Goal: Task Accomplishment & Management: Complete application form

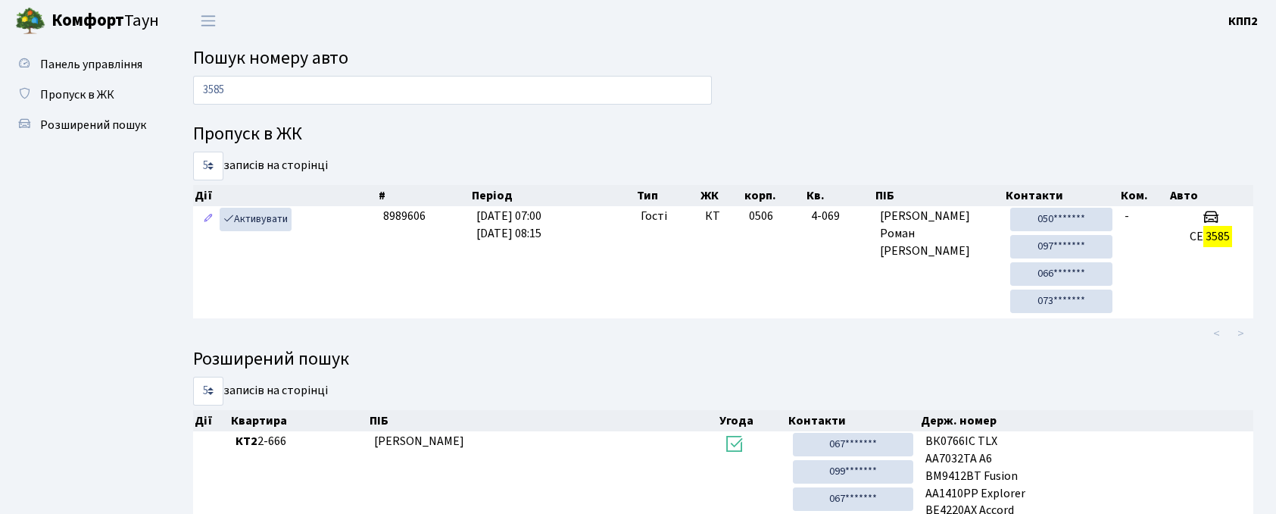
scroll to position [101, 0]
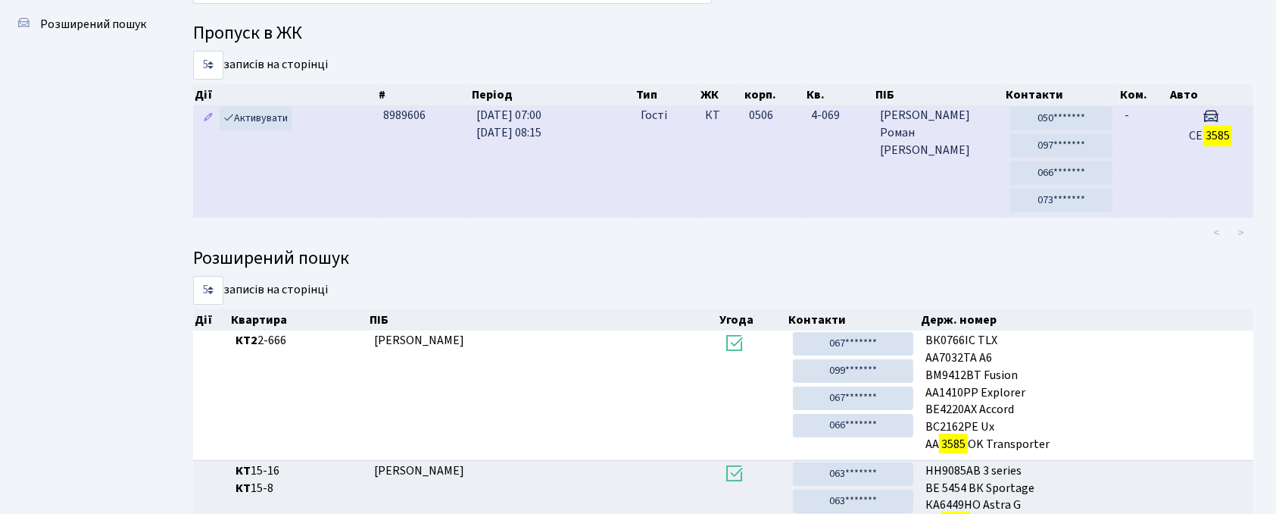
type input "3585"
click at [461, 204] on td "8989606" at bounding box center [423, 161] width 93 height 112
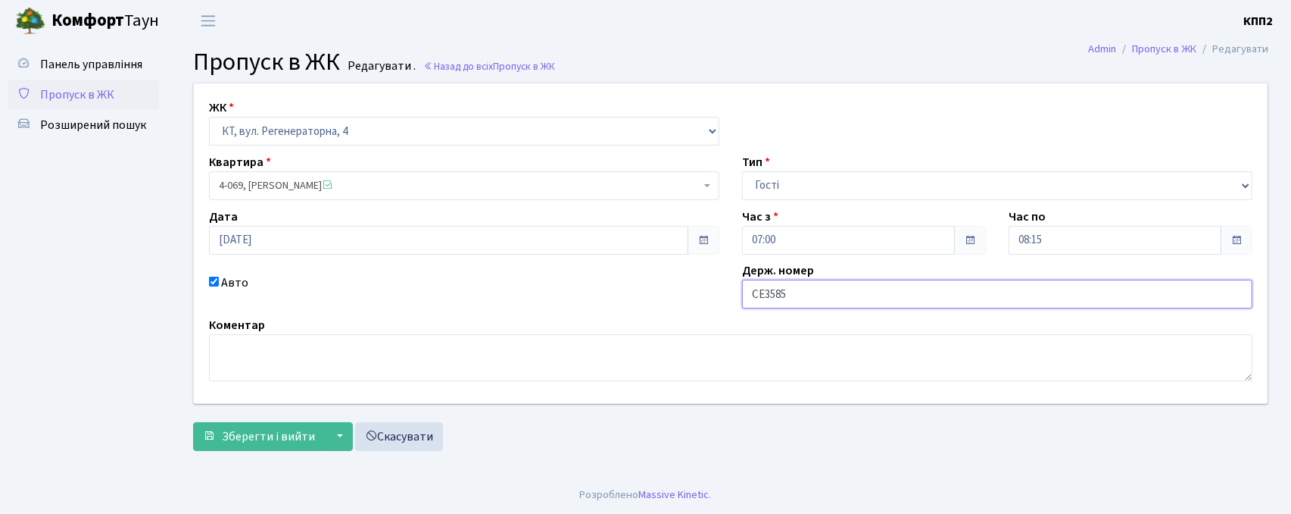
click at [816, 301] on input "СЕ3585" at bounding box center [997, 293] width 511 height 29
type input "СЕ3585ВВ"
click at [235, 447] on button "Зберегти і вийти" at bounding box center [259, 436] width 132 height 29
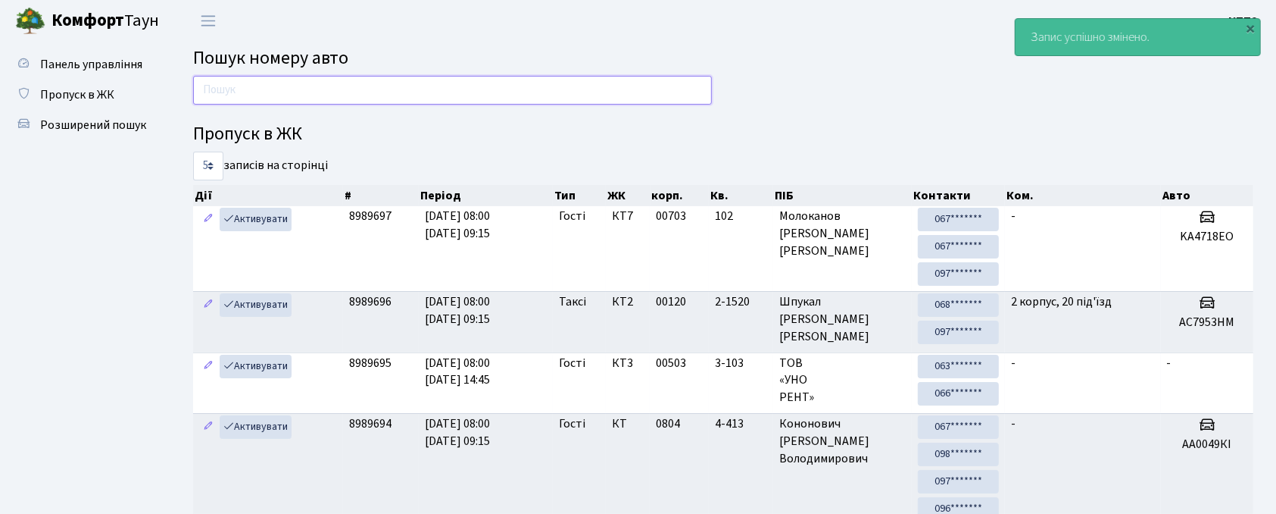
click at [329, 92] on input "text" at bounding box center [452, 90] width 519 height 29
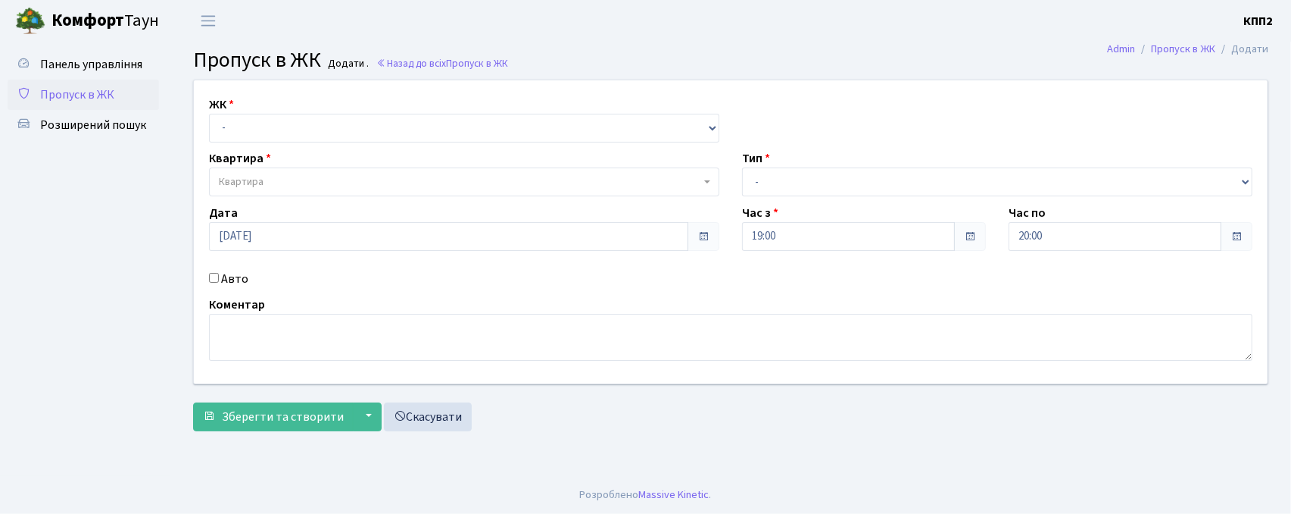
click at [86, 86] on span "Пропуск в ЖК" at bounding box center [77, 94] width 74 height 17
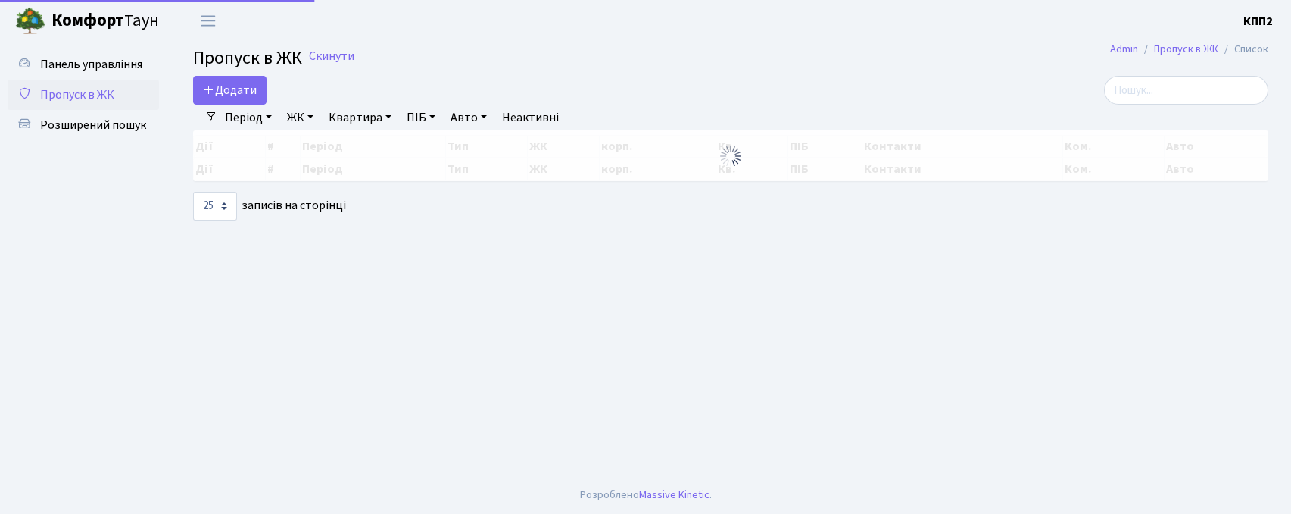
select select "25"
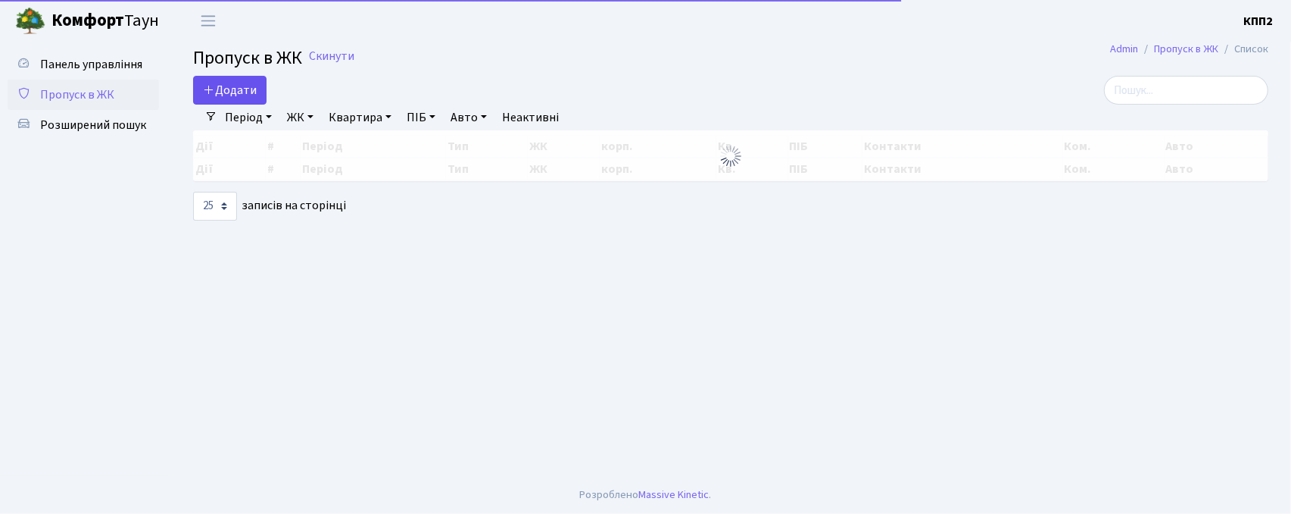
click at [265, 86] on link "Додати" at bounding box center [229, 90] width 73 height 29
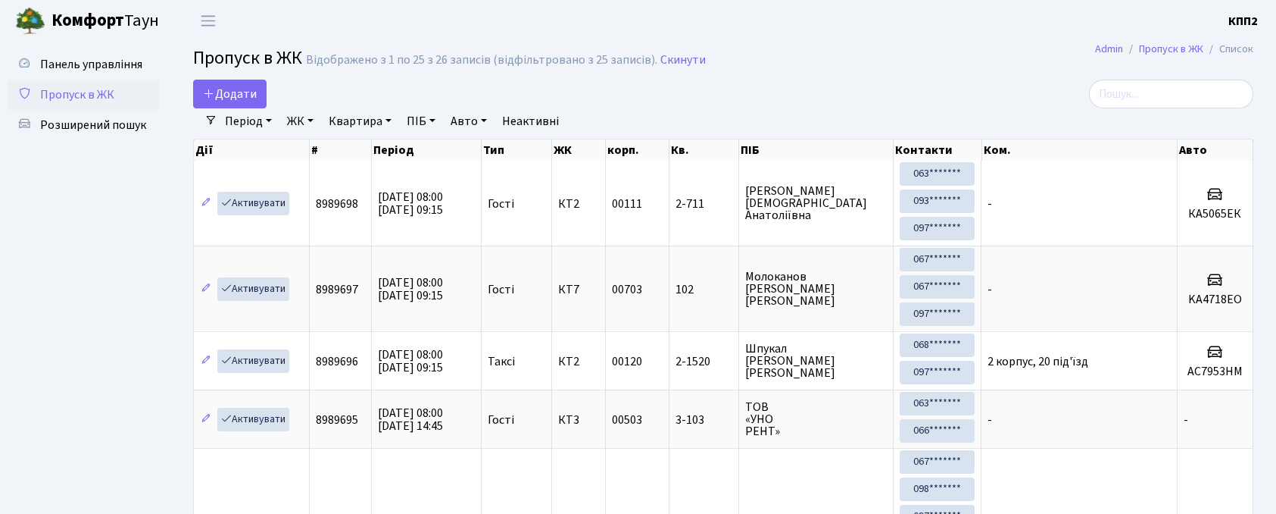
select select "25"
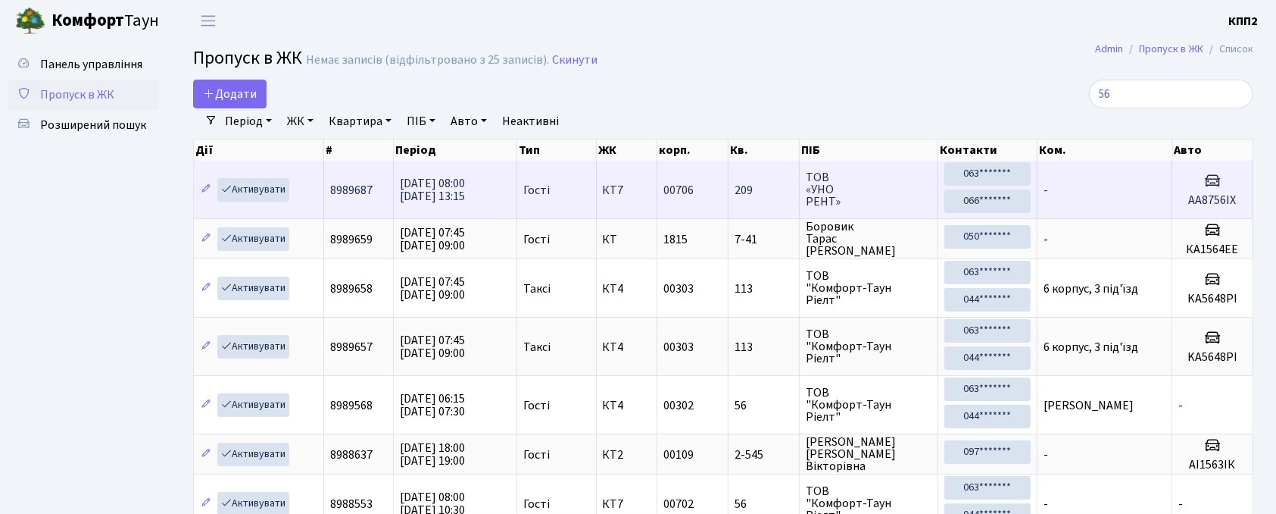
type input "5"
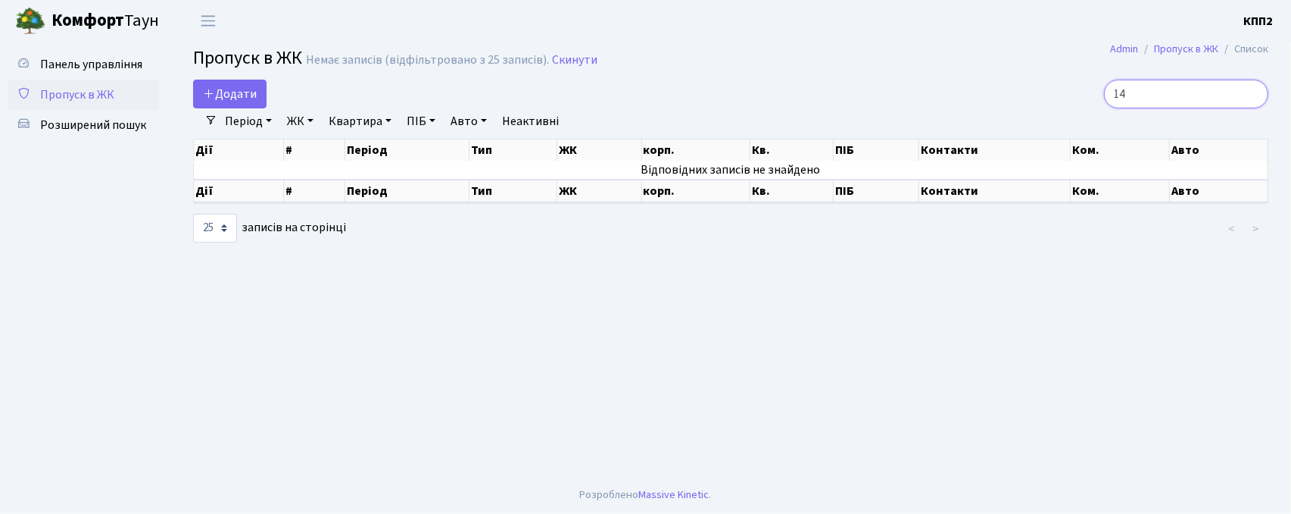
type input "1"
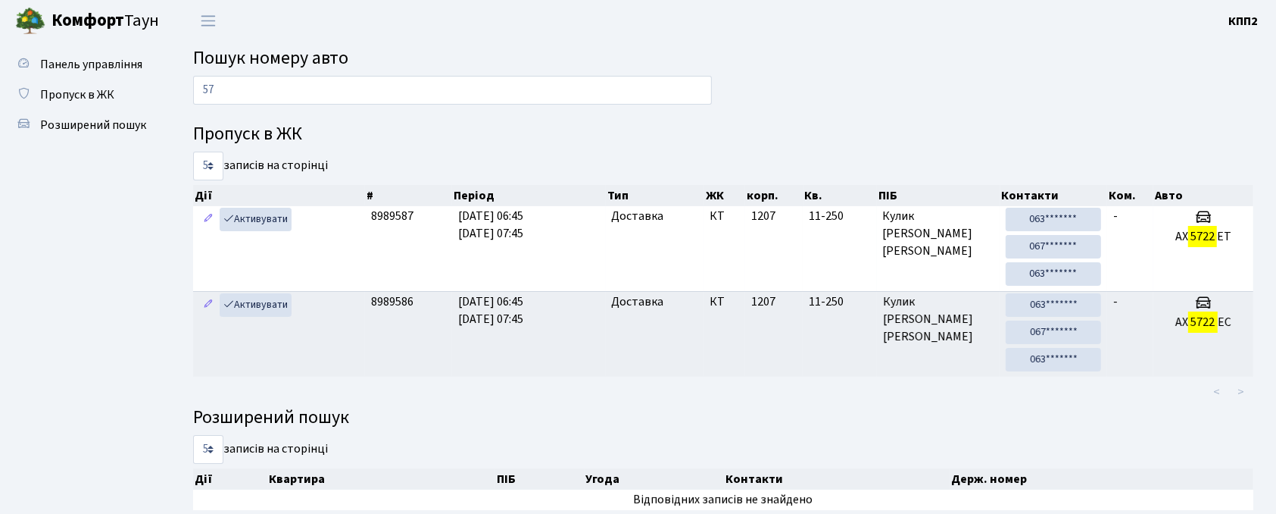
type input "5"
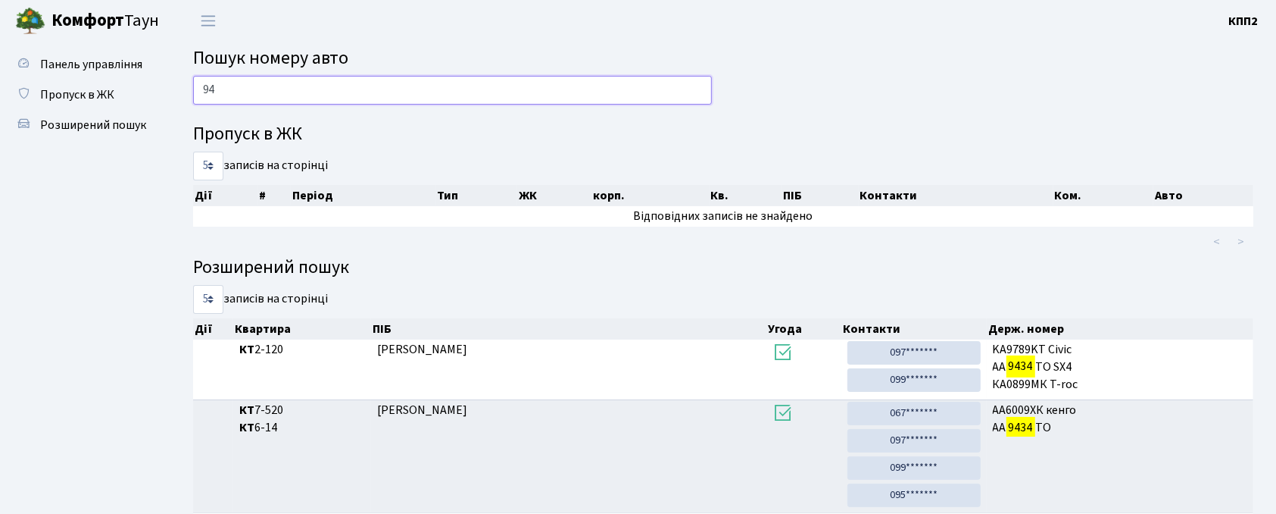
type input "9"
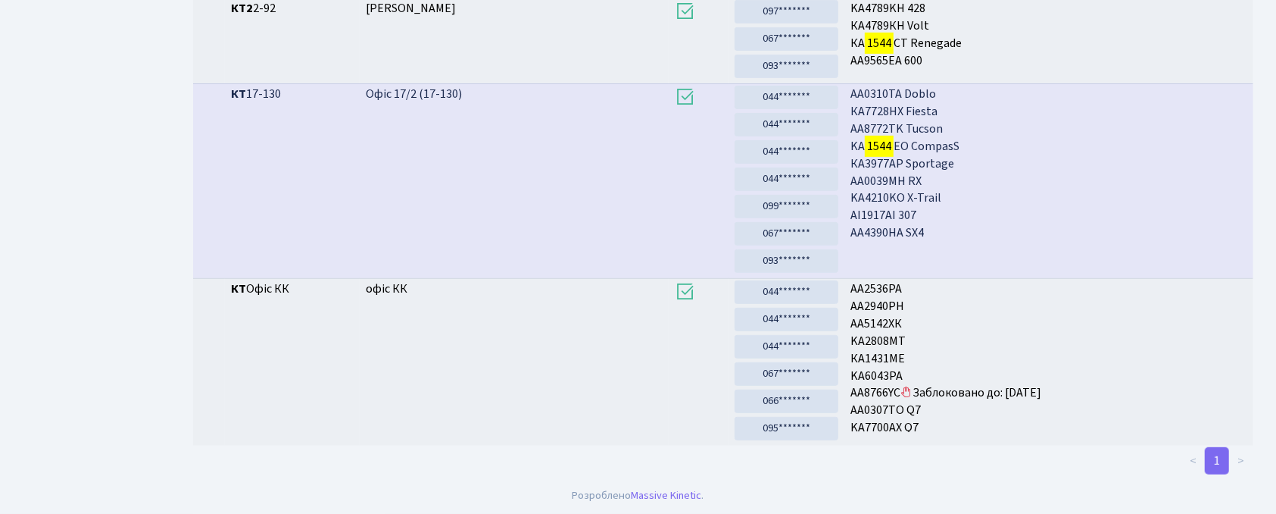
scroll to position [82, 0]
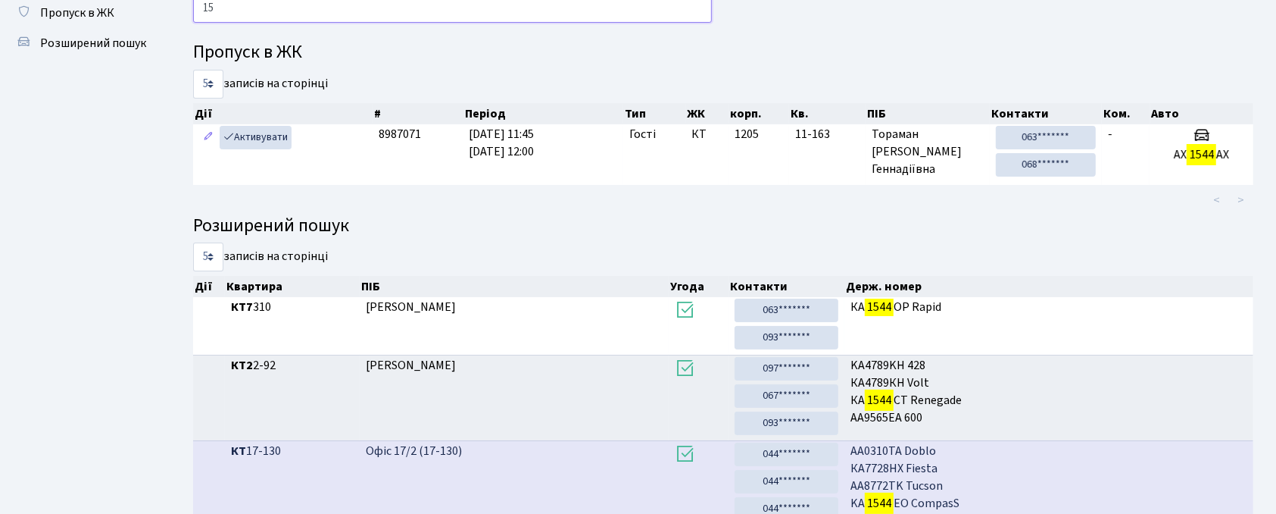
type input "1"
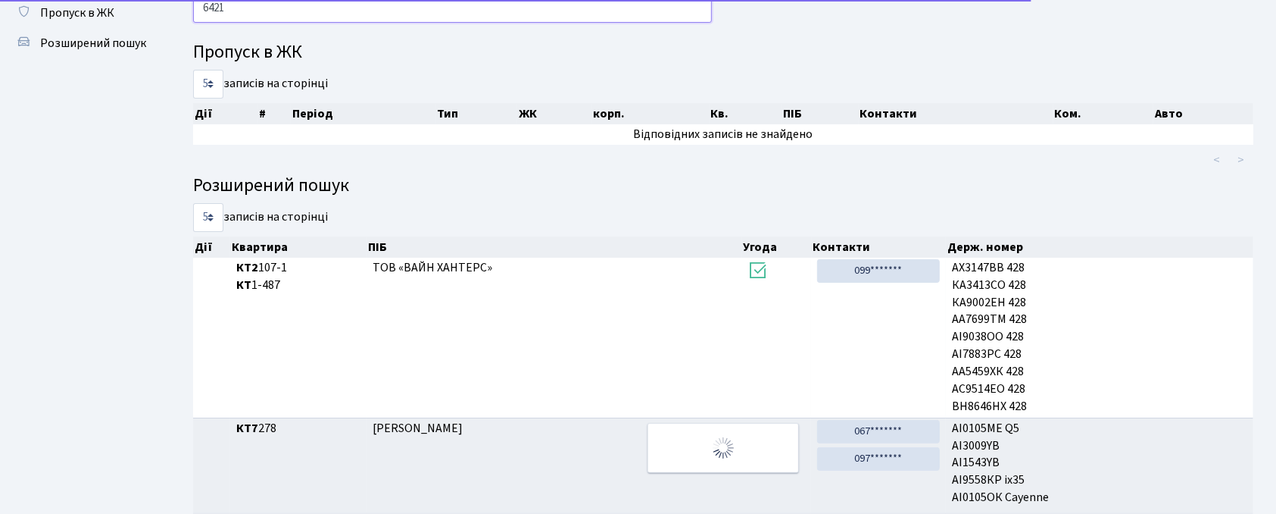
scroll to position [0, 0]
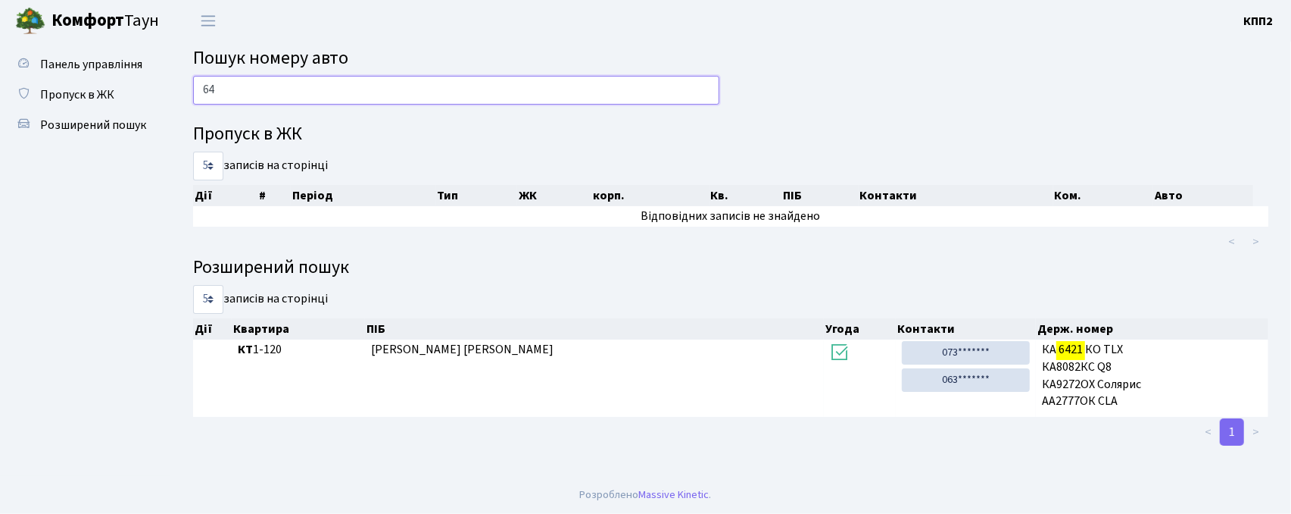
type input "6"
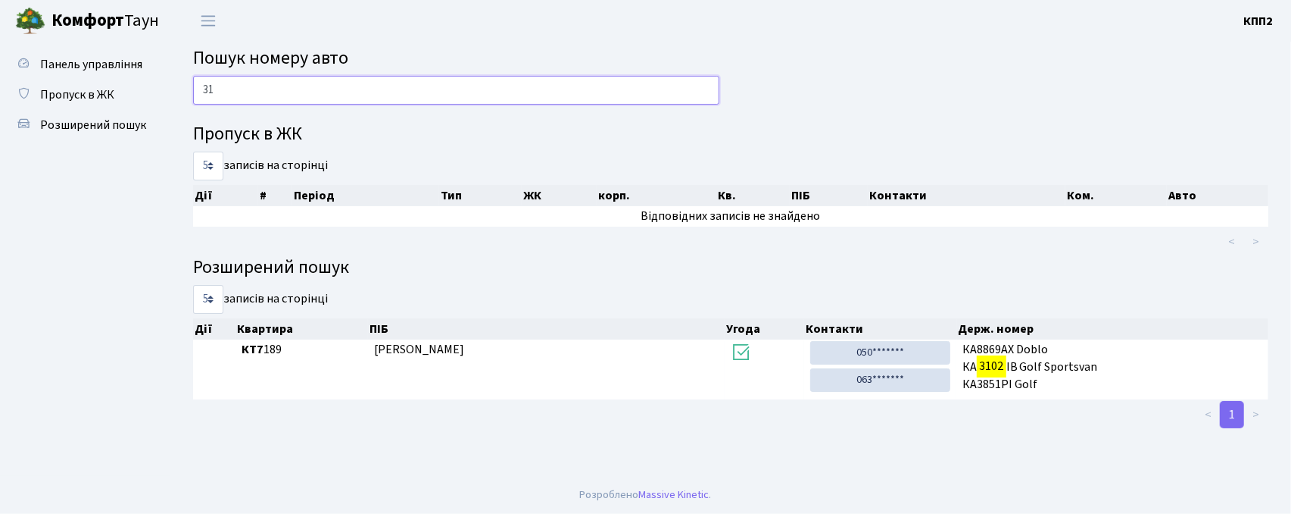
type input "3"
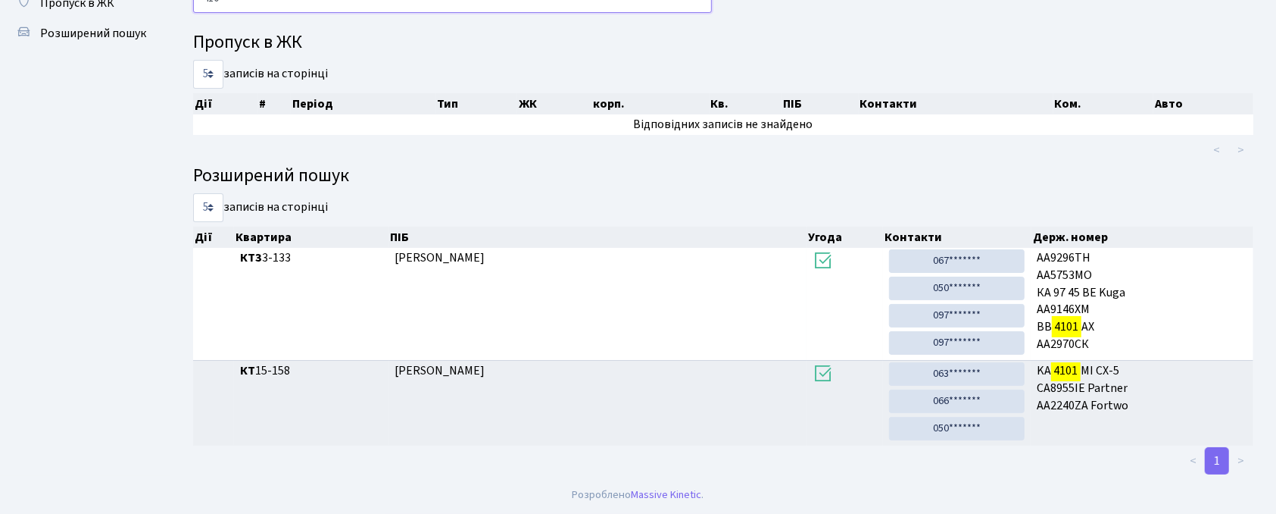
scroll to position [82, 0]
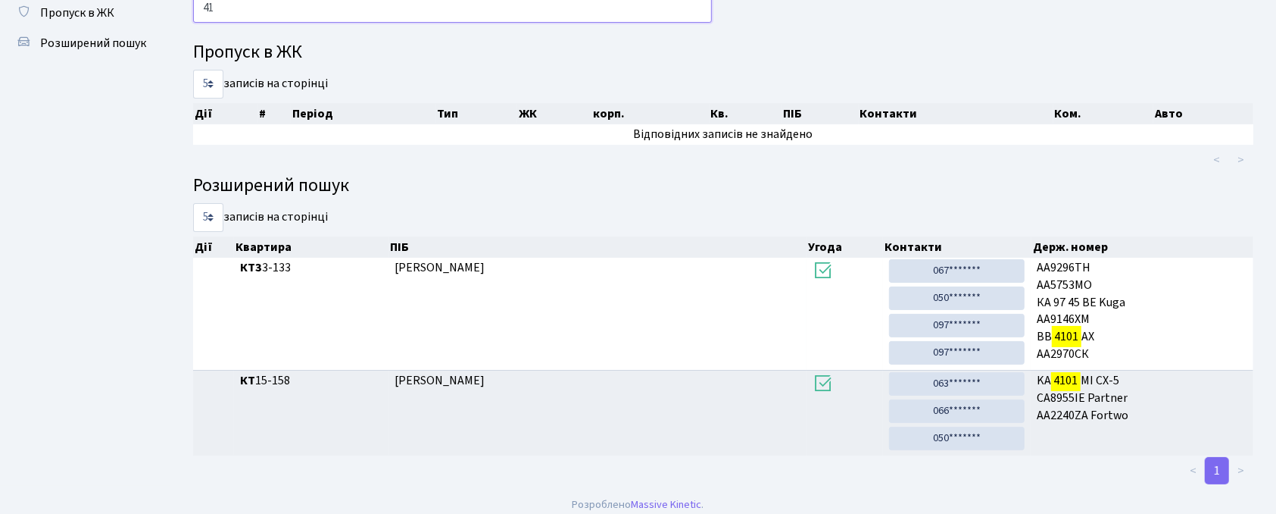
type input "4"
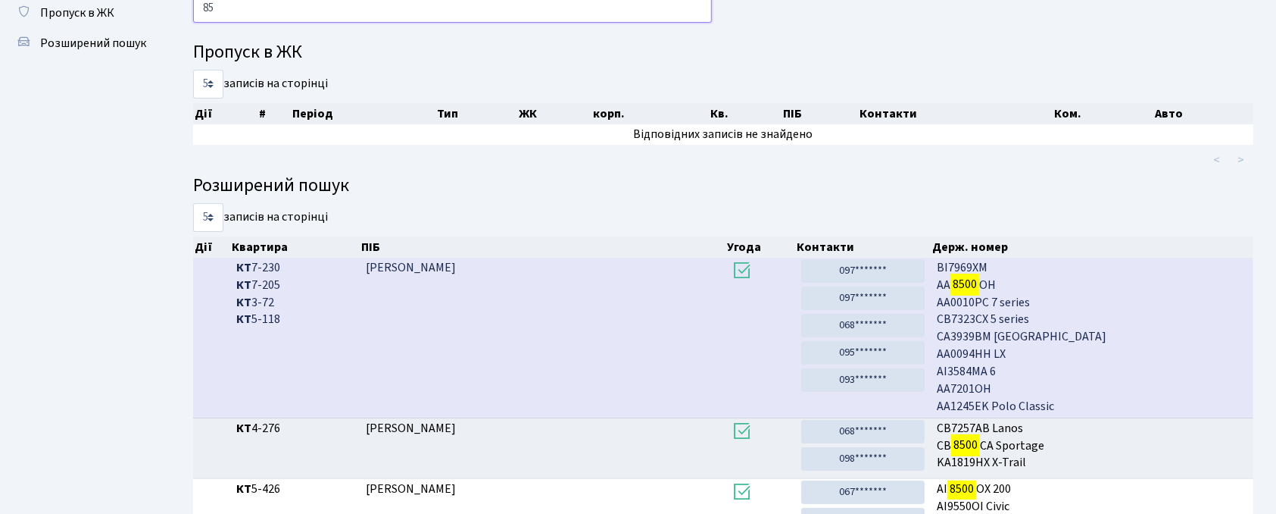
type input "8"
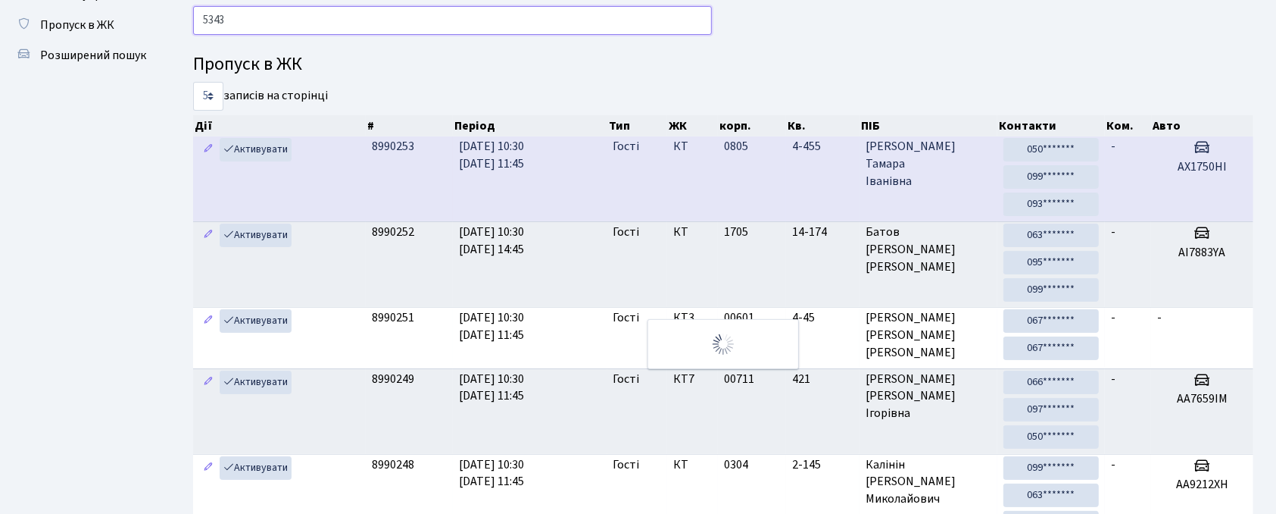
scroll to position [0, 0]
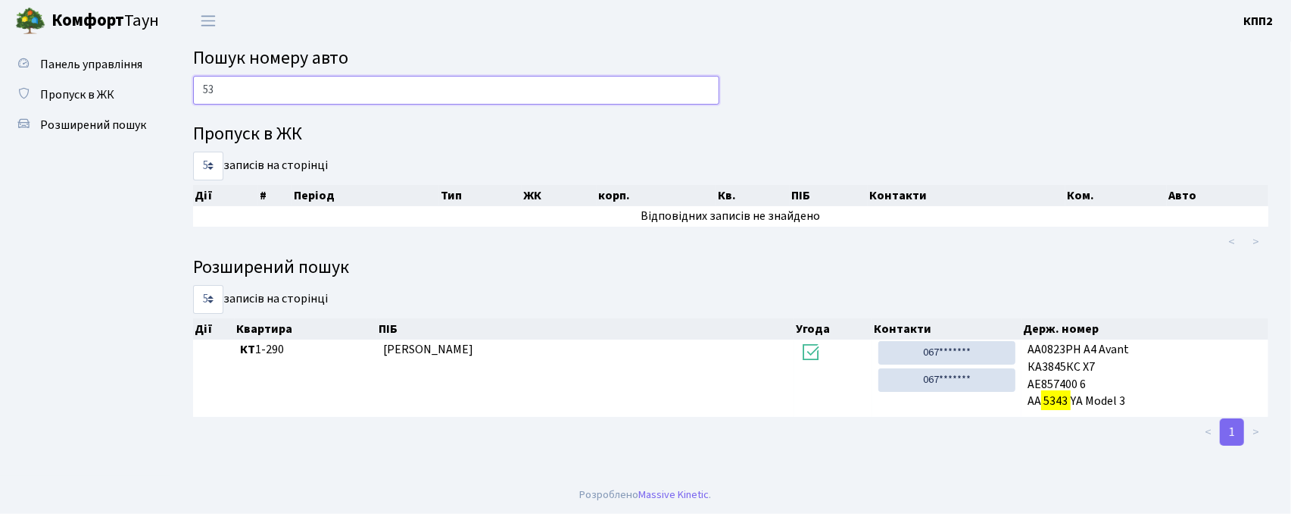
type input "5"
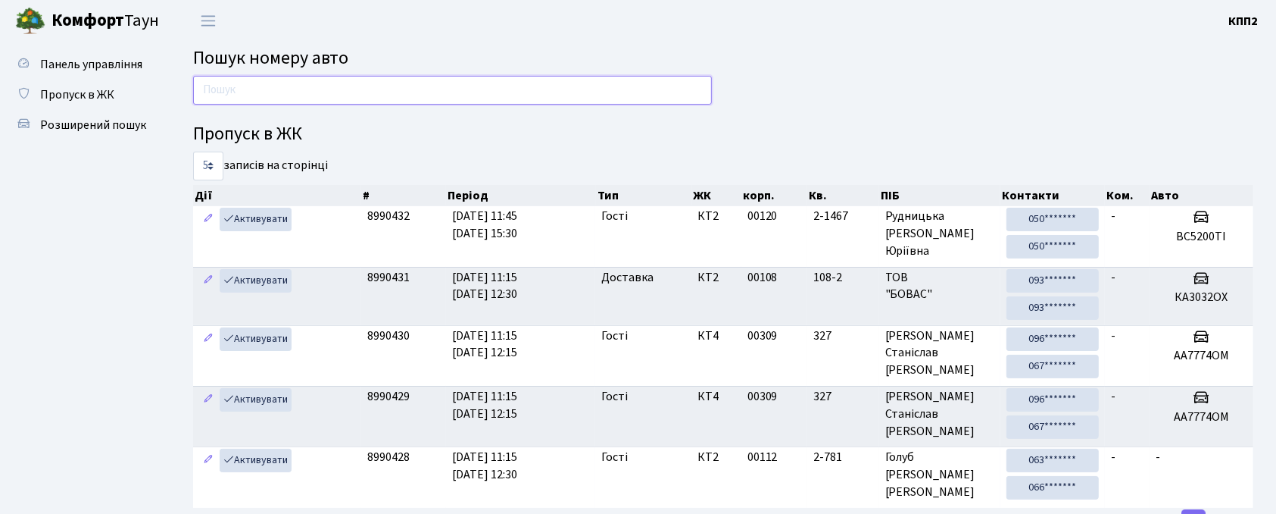
type input "7"
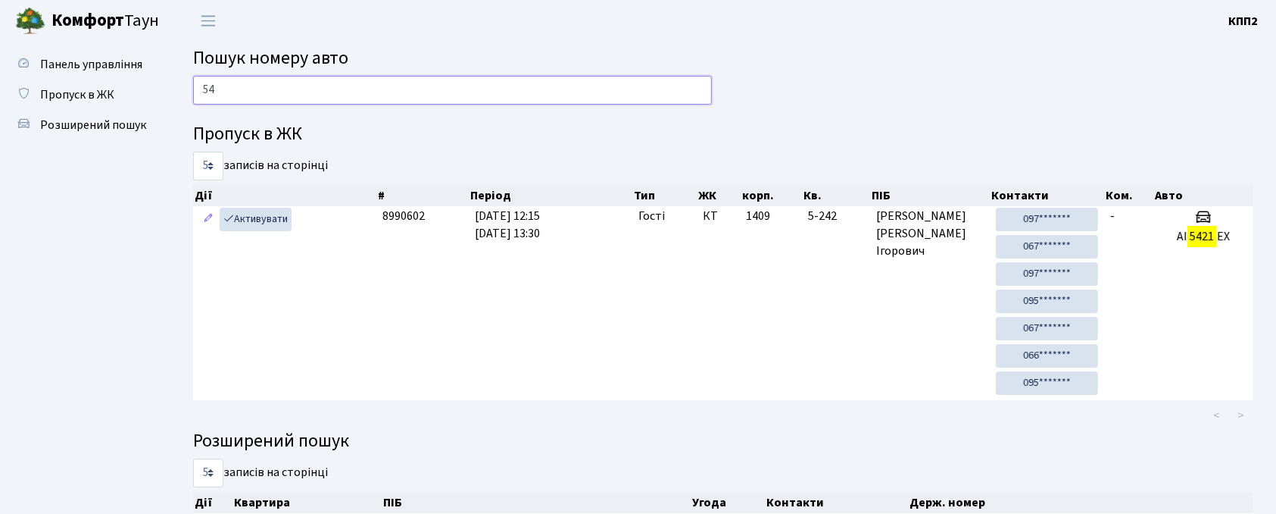
type input "5"
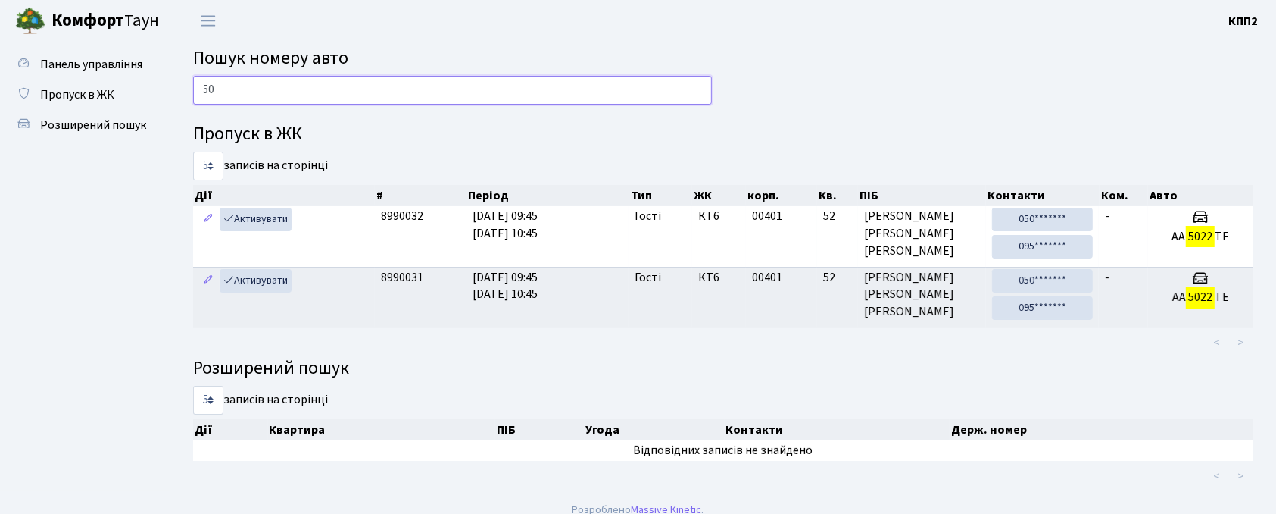
type input "5"
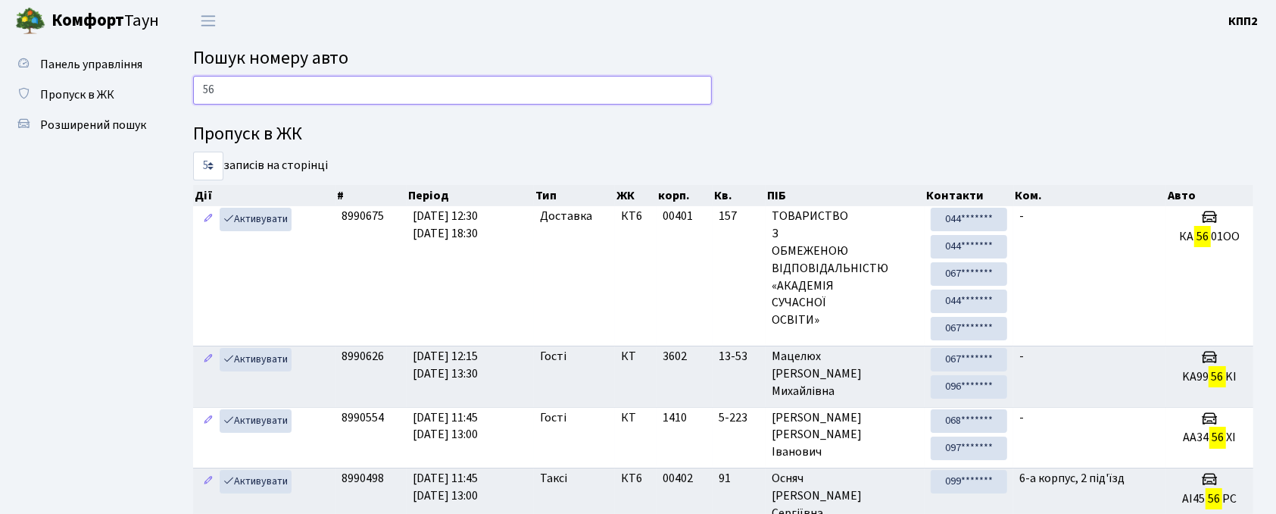
type input "5"
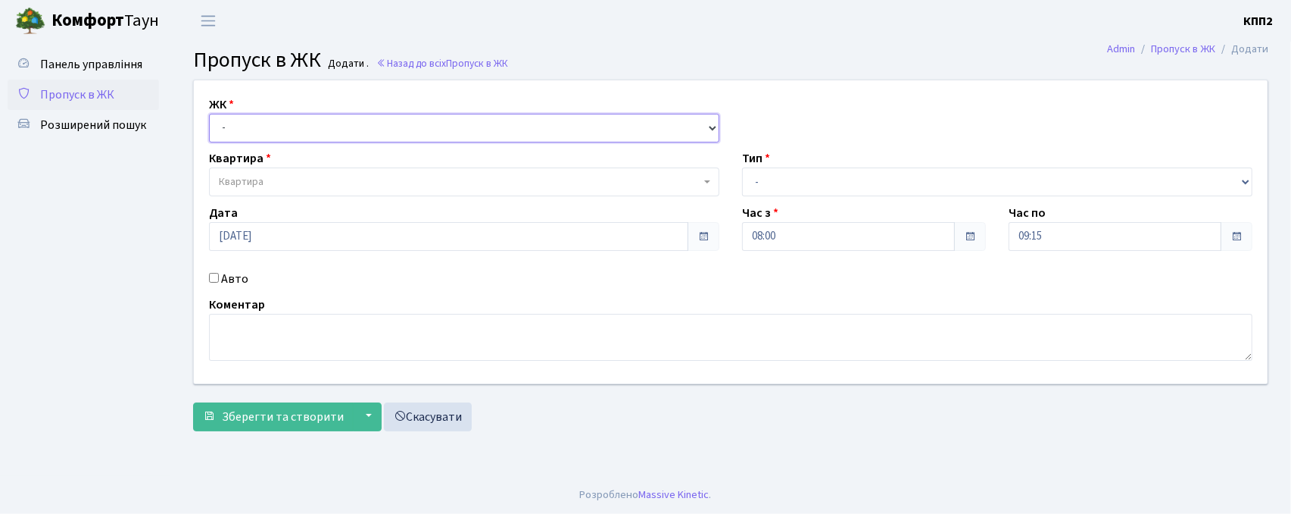
click at [316, 127] on select "- КТ, вул. Регенераторна, 4 КТ2, просп. [STREET_ADDRESS] [STREET_ADDRESS] [PERS…" at bounding box center [464, 128] width 511 height 29
select select "271"
click at [209, 114] on select "- КТ, вул. Регенераторна, 4 КТ2, просп. [STREET_ADDRESS] [STREET_ADDRESS] [PERS…" at bounding box center [464, 128] width 511 height 29
select select
click at [359, 192] on span "Квартира" at bounding box center [464, 181] width 511 height 29
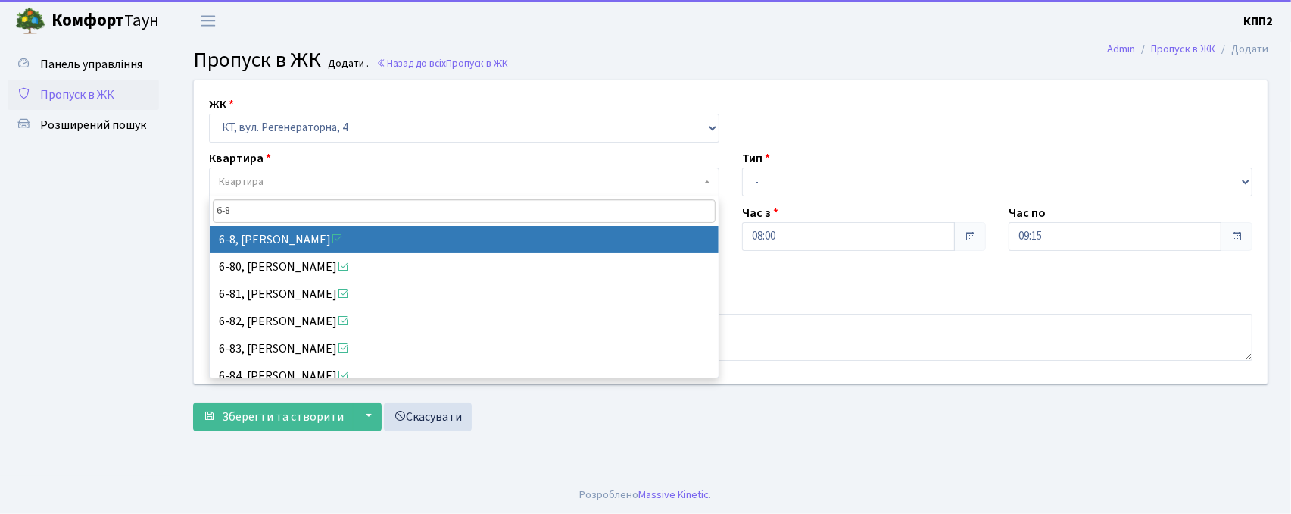
type input "6-8"
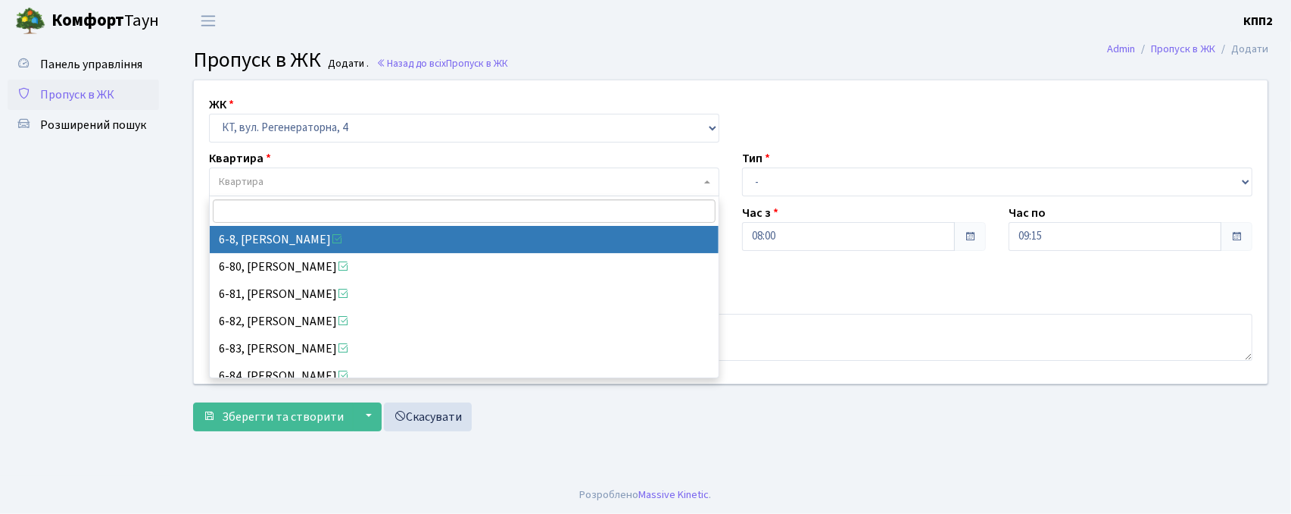
select select "5188"
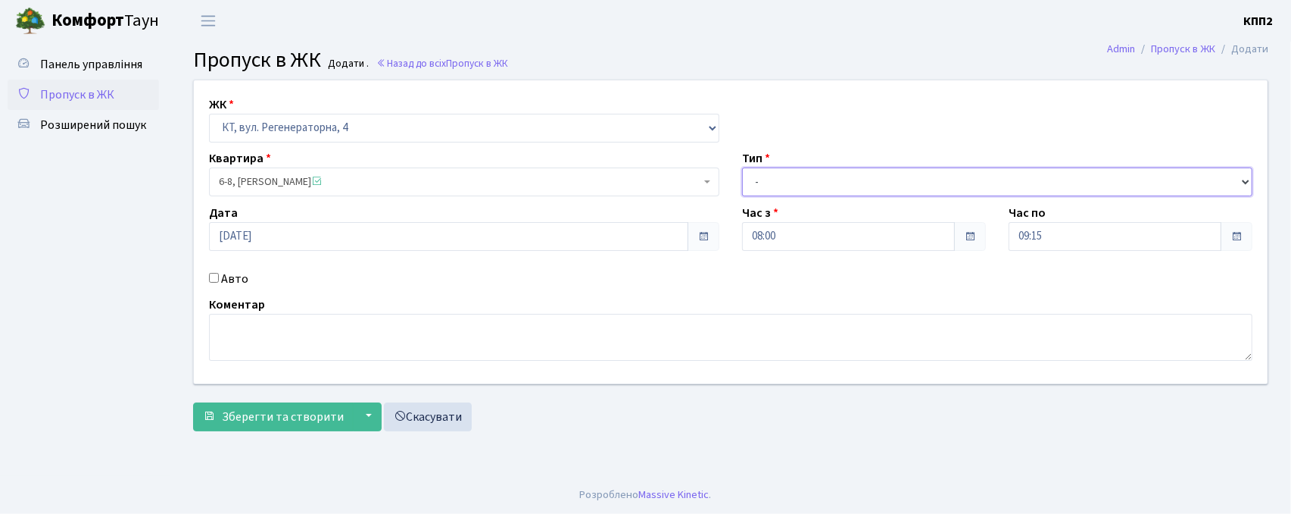
click at [828, 171] on select "- Доставка Таксі Гості Сервіс" at bounding box center [997, 181] width 511 height 29
select select "2"
click at [742, 167] on select "- Доставка Таксі Гості Сервіс" at bounding box center [997, 181] width 511 height 29
click at [233, 289] on div "ЖК - КТ, вул. Регенераторна, 4 КТ2, просп. Соборності, 17 КТ3, вул. Березнева, …" at bounding box center [731, 231] width 1097 height 303
click at [241, 279] on label "Авто" at bounding box center [234, 279] width 27 height 18
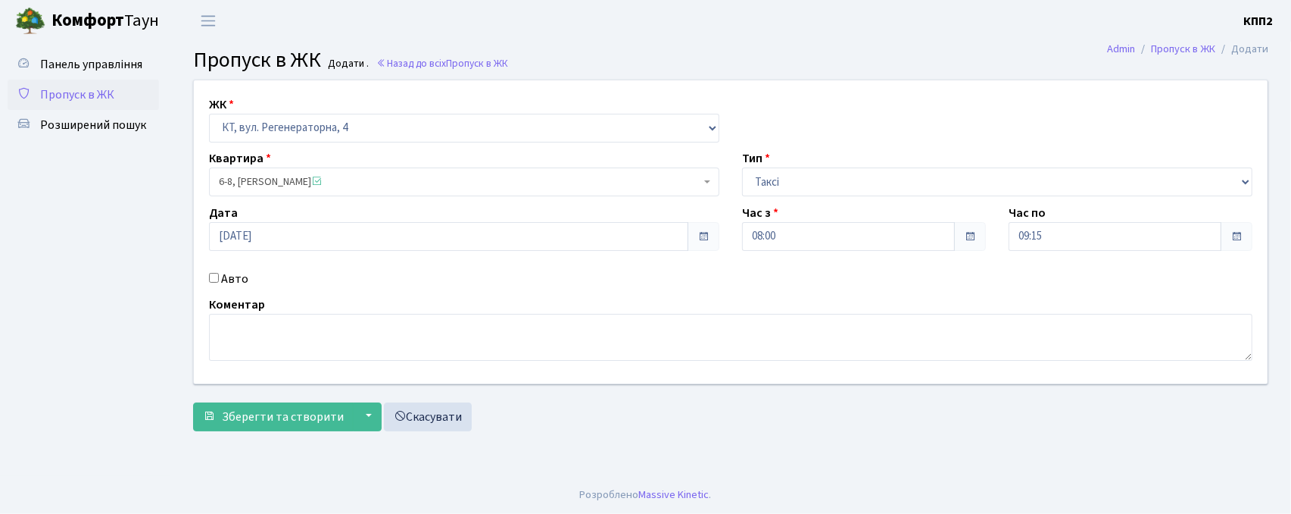
click at [219, 279] on input "Авто" at bounding box center [214, 278] width 10 height 10
checkbox input "true"
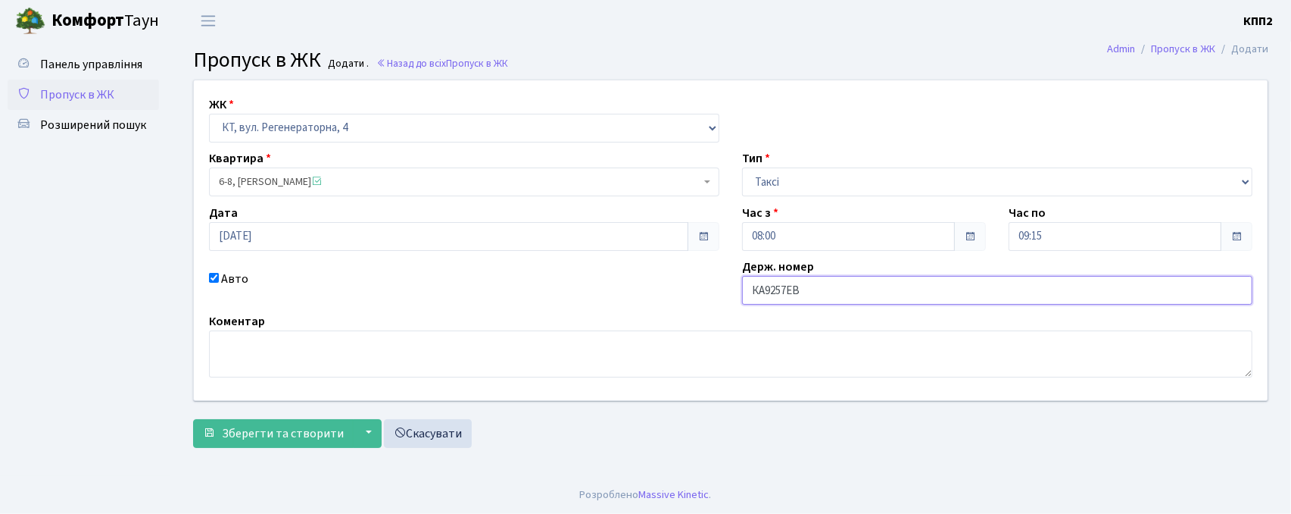
type input "КА9257ЕВ"
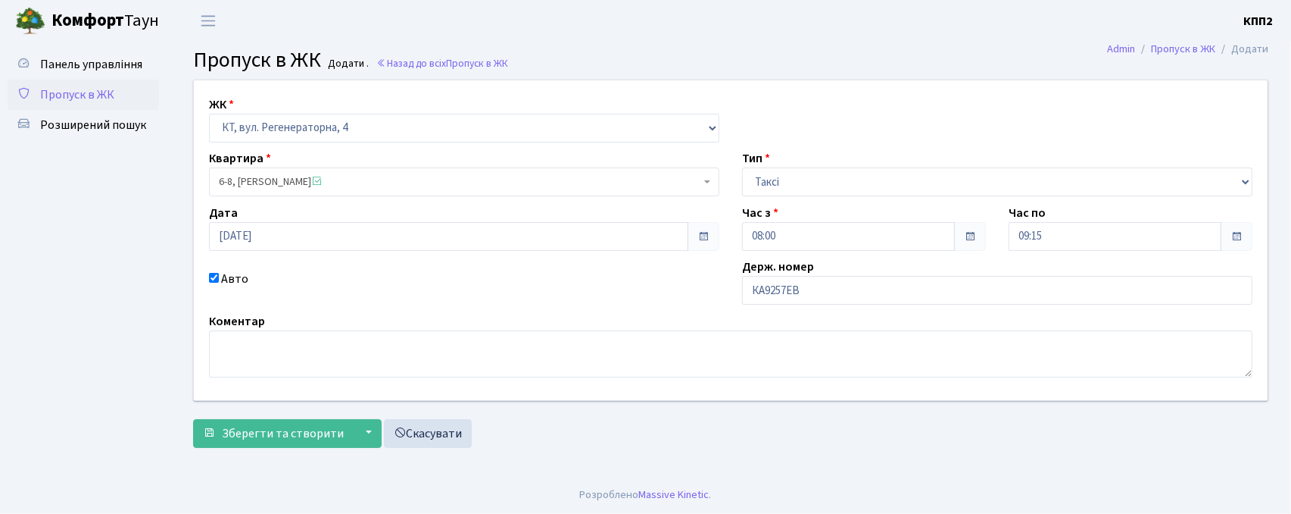
click at [292, 449] on div "ЖК - КТ, вул. Регенераторна, 4 КТ2, просп. Соборності, 17 КТ3, вул. Березнева, …" at bounding box center [731, 268] width 1098 height 376
click at [301, 446] on button "Зберегти та створити" at bounding box center [273, 433] width 161 height 29
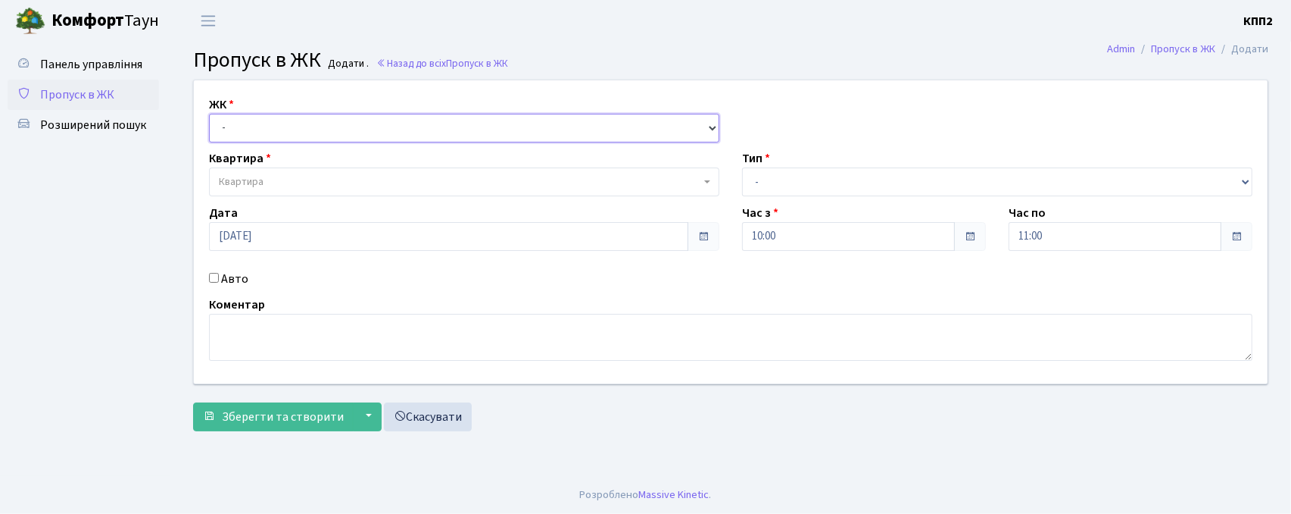
drag, startPoint x: 389, startPoint y: 129, endPoint x: 389, endPoint y: 139, distance: 10.6
click at [389, 129] on select "- КТ, вул. Регенераторна, 4 КТ2, просп. [STREET_ADDRESS] [STREET_ADDRESS] [PERS…" at bounding box center [464, 128] width 511 height 29
select select "271"
click at [209, 114] on select "- КТ, вул. Регенераторна, 4 КТ2, просп. [STREET_ADDRESS] [STREET_ADDRESS] [PERS…" at bounding box center [464, 128] width 511 height 29
select select
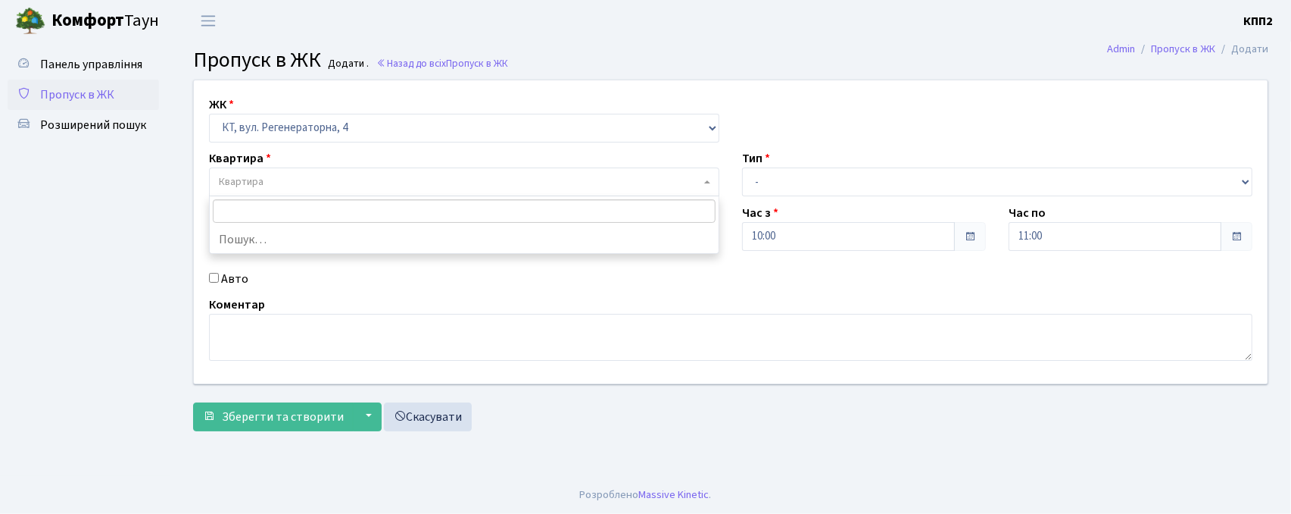
drag, startPoint x: 403, startPoint y: 186, endPoint x: 421, endPoint y: 179, distance: 19.4
click at [403, 186] on span "Квартира" at bounding box center [460, 181] width 482 height 15
click at [228, 283] on label "Авто" at bounding box center [234, 279] width 27 height 18
click at [219, 283] on input "Авто" at bounding box center [214, 278] width 10 height 10
checkbox input "true"
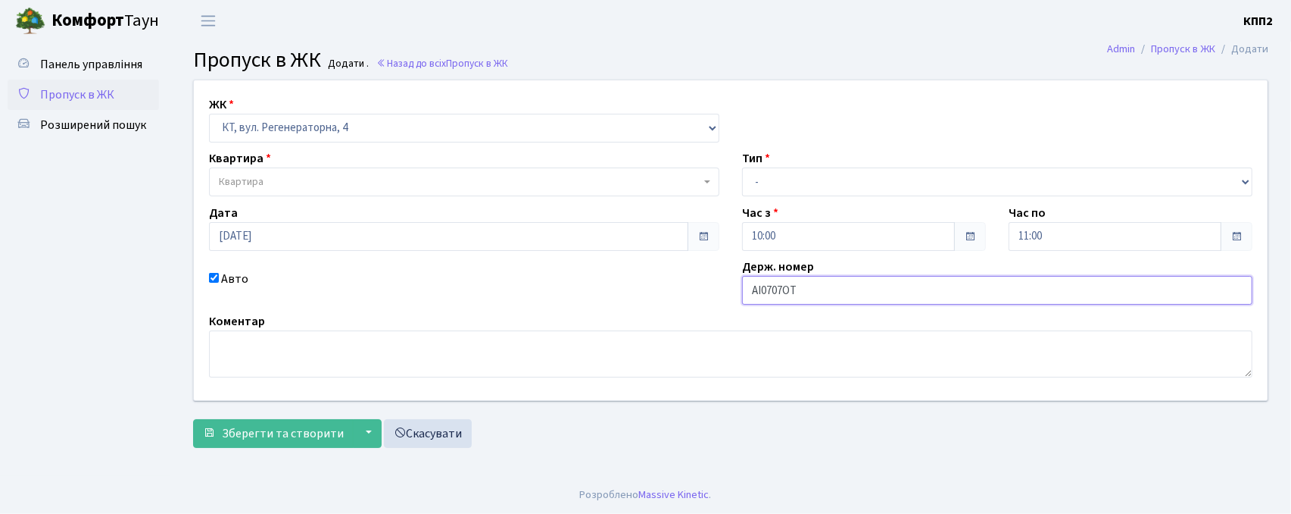
type input "АІ0707ОТ"
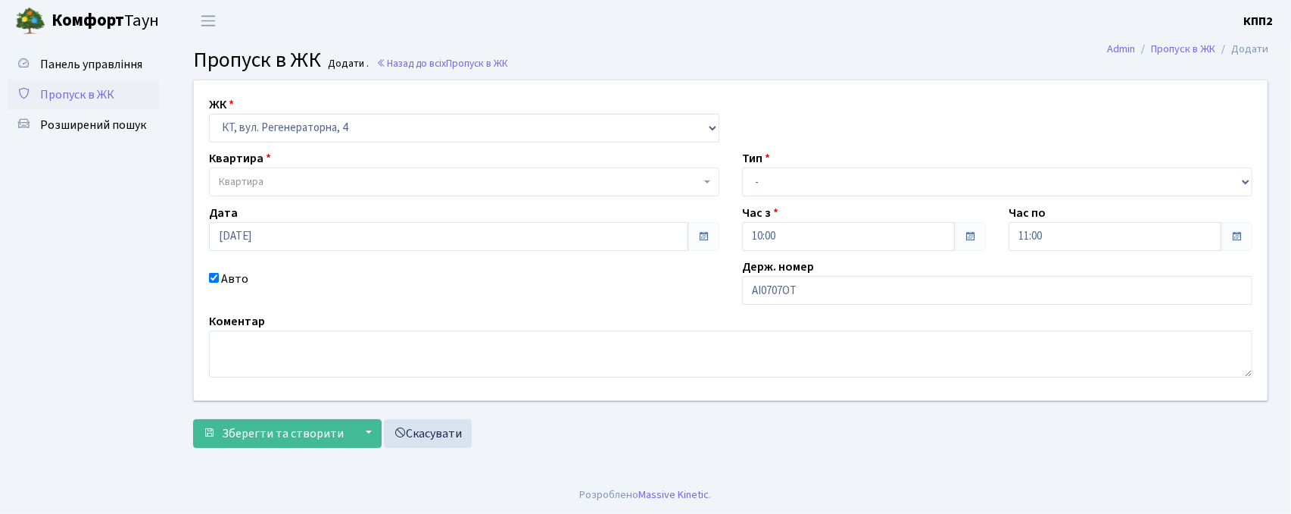
drag, startPoint x: 288, startPoint y: 161, endPoint x: 286, endPoint y: 174, distance: 13.8
click at [286, 165] on div "Квартира Квартира" at bounding box center [464, 172] width 533 height 47
click at [286, 174] on span "Квартира" at bounding box center [460, 181] width 482 height 15
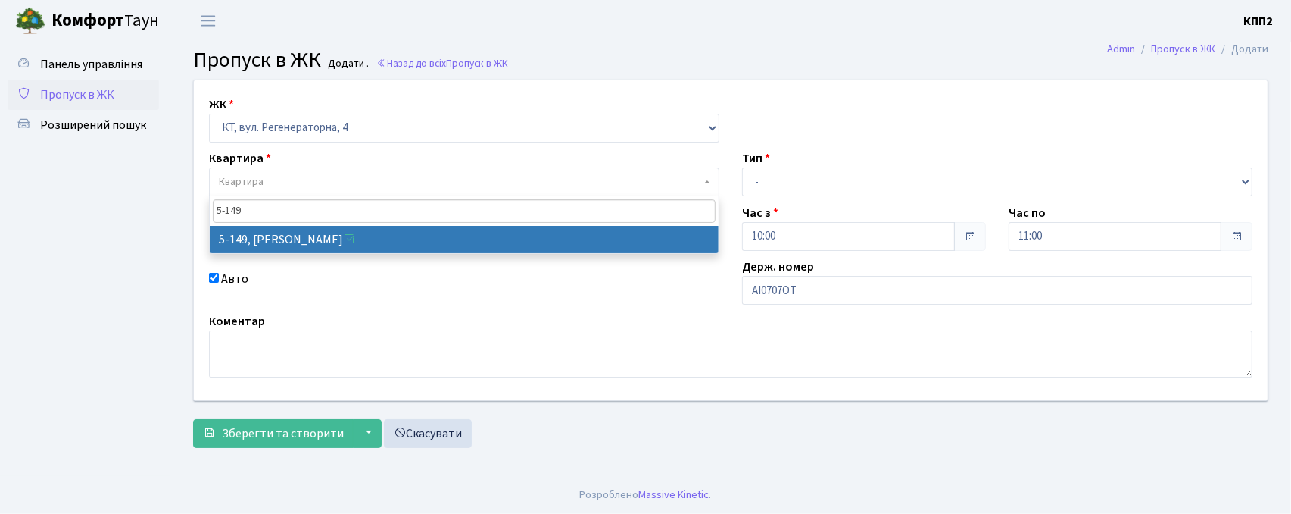
type input "5-149"
select select "2409"
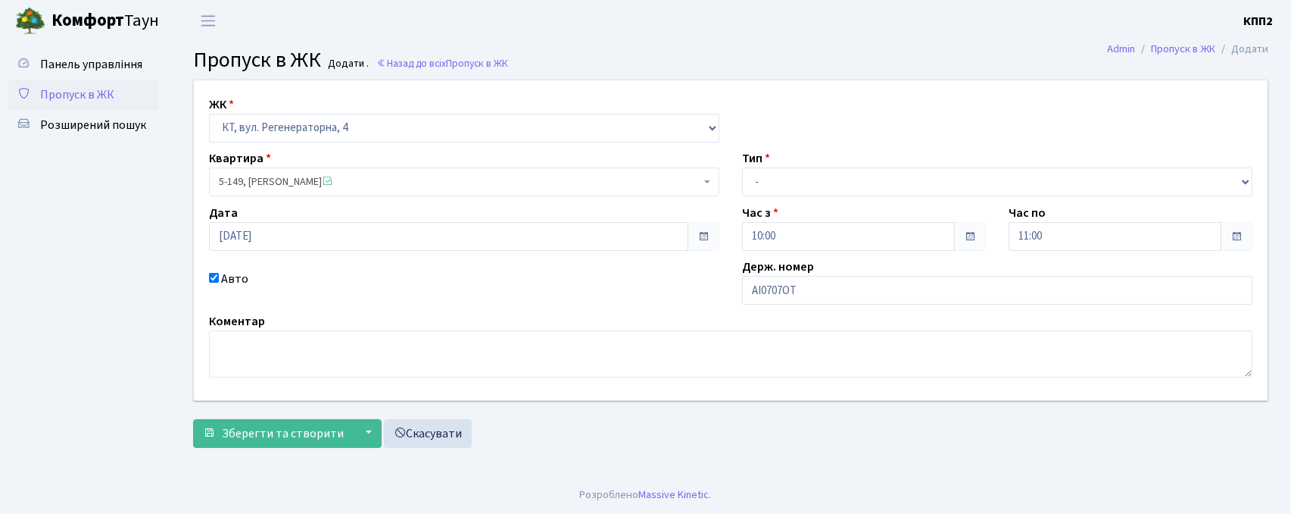
click at [792, 198] on div "ЖК - КТ, вул. Регенераторна, 4 КТ2, просп. [STREET_ADDRESS] [STREET_ADDRESS] [P…" at bounding box center [731, 240] width 1097 height 320
click at [789, 194] on select "- Доставка Таксі Гості Сервіс" at bounding box center [997, 181] width 511 height 29
select select "2"
click at [742, 167] on select "- Доставка Таксі Гості Сервіс" at bounding box center [997, 181] width 511 height 29
click at [226, 431] on span "Зберегти та створити" at bounding box center [283, 433] width 122 height 17
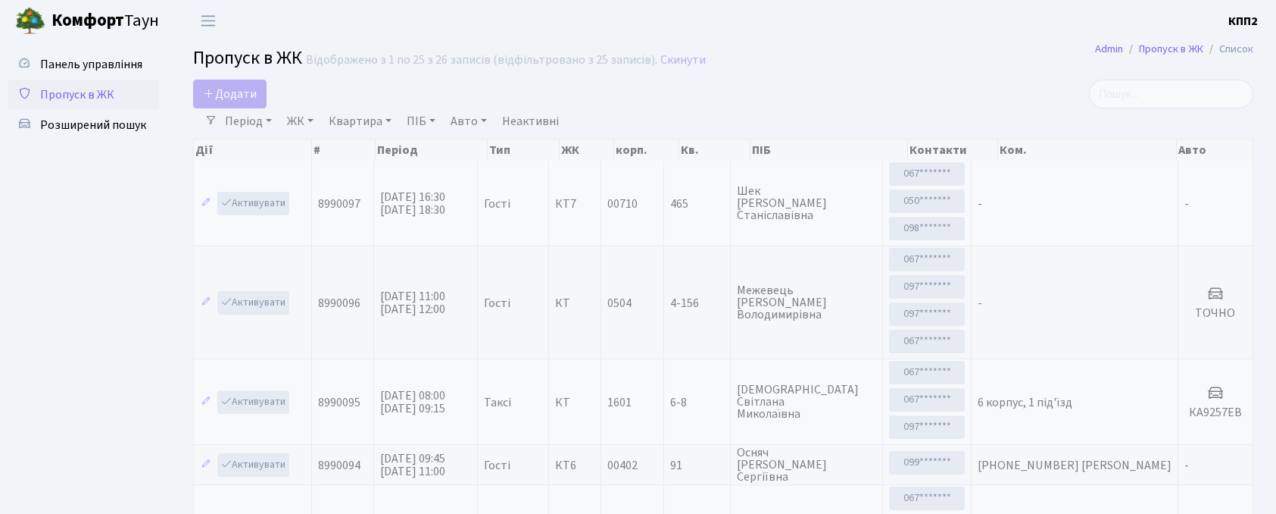
select select "25"
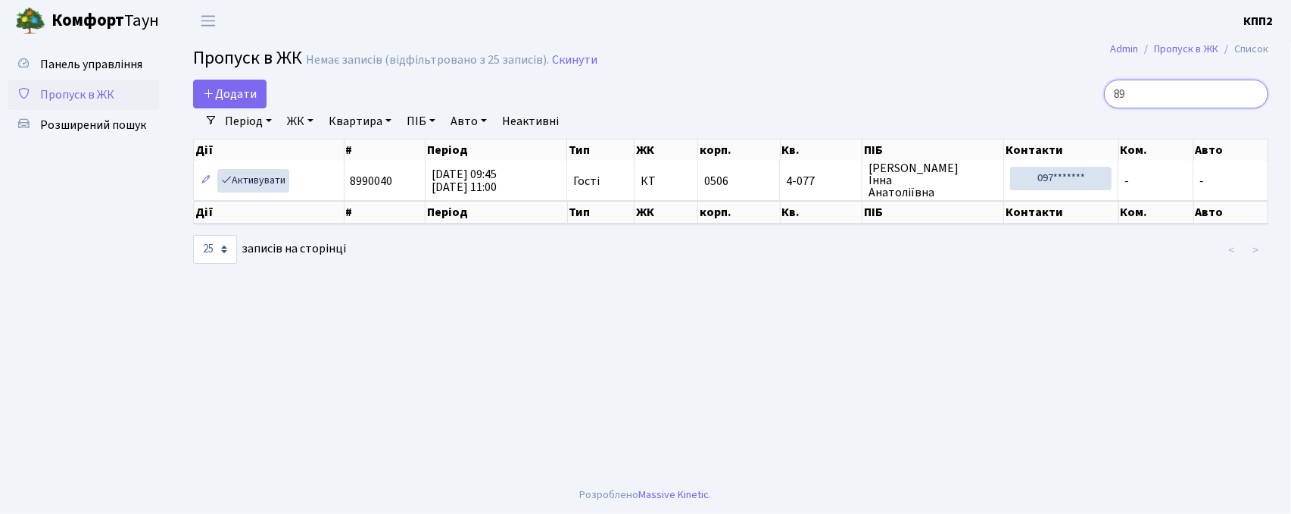
type input "8"
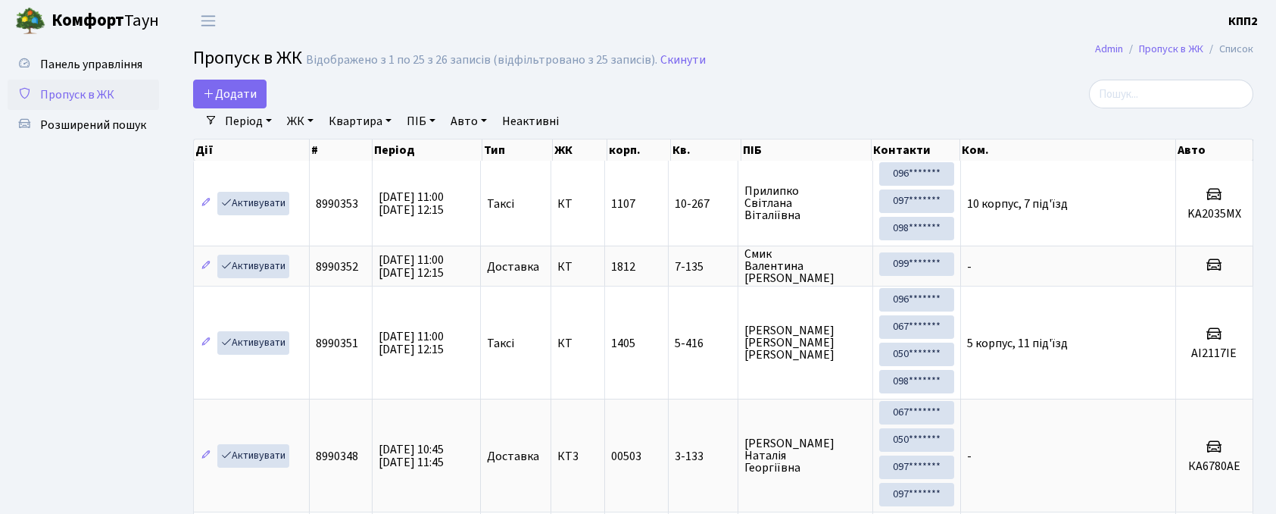
select select "25"
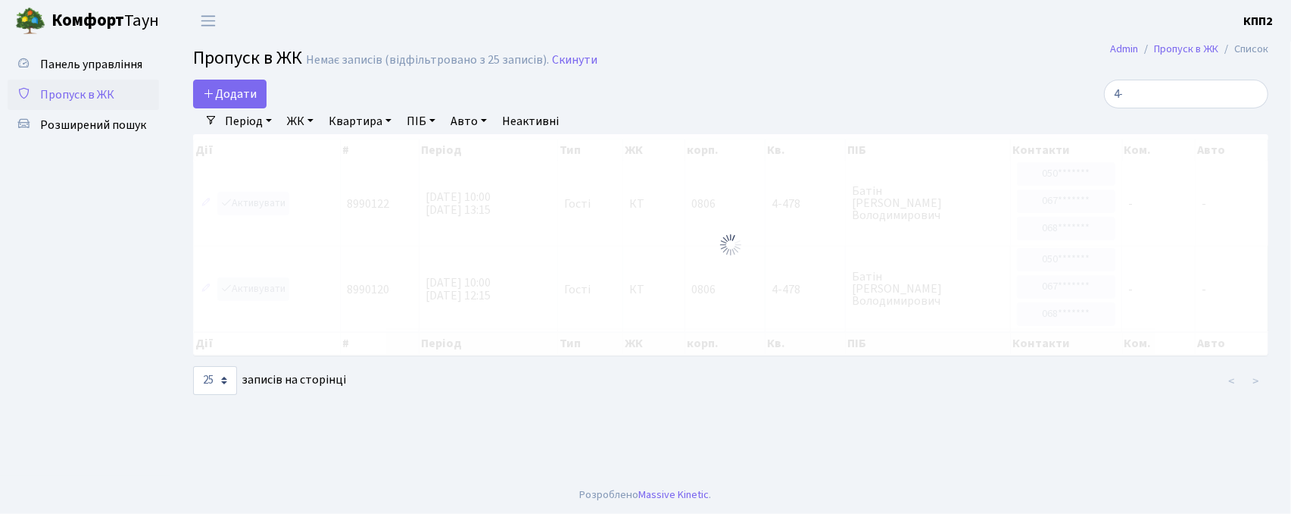
type input "4"
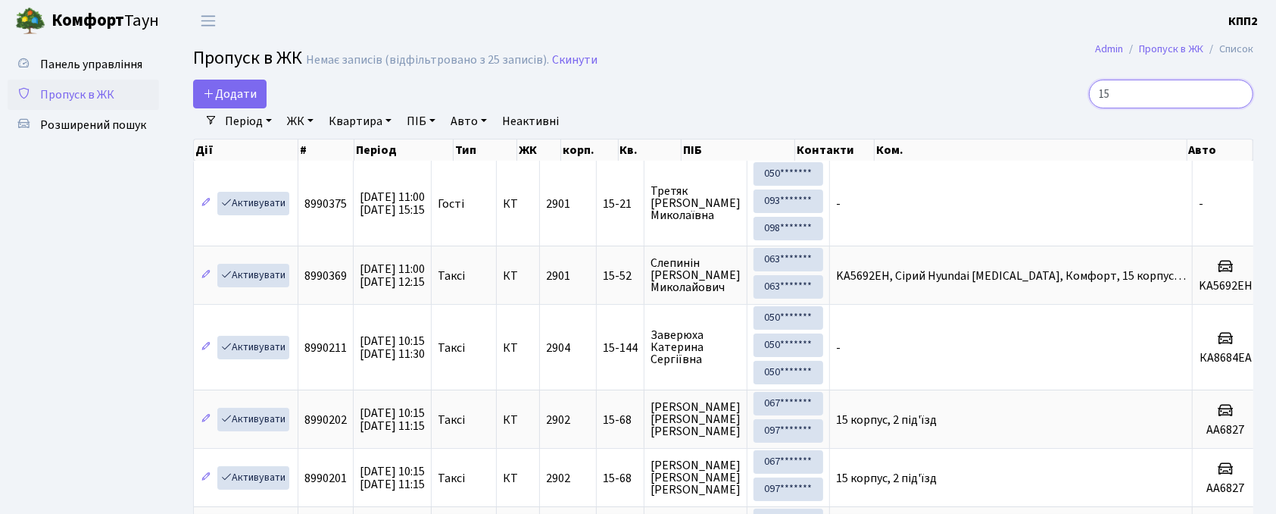
type input "1"
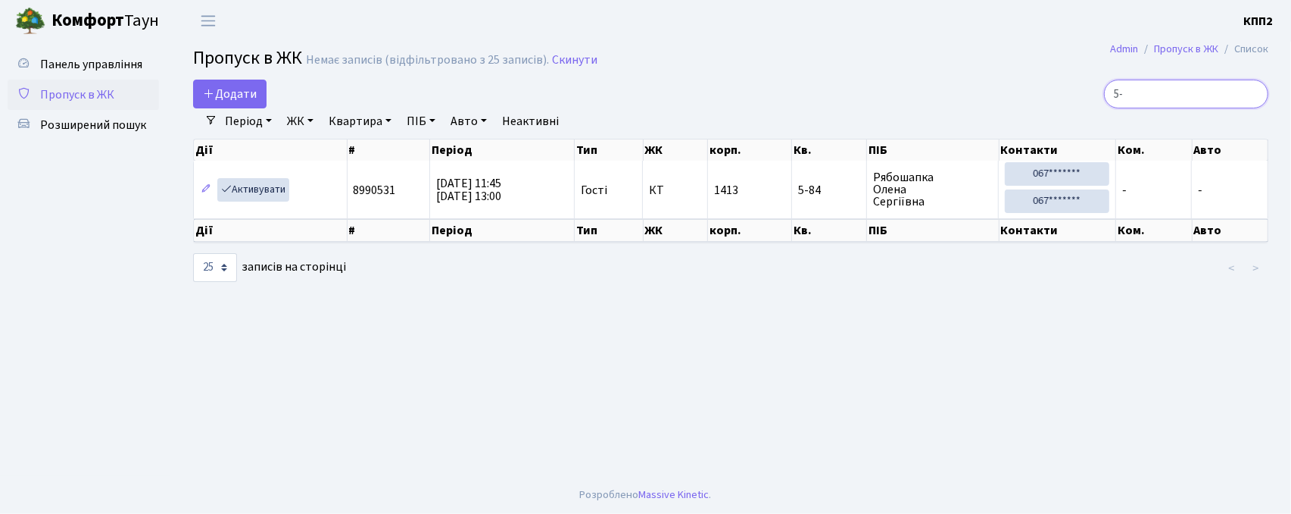
type input "5"
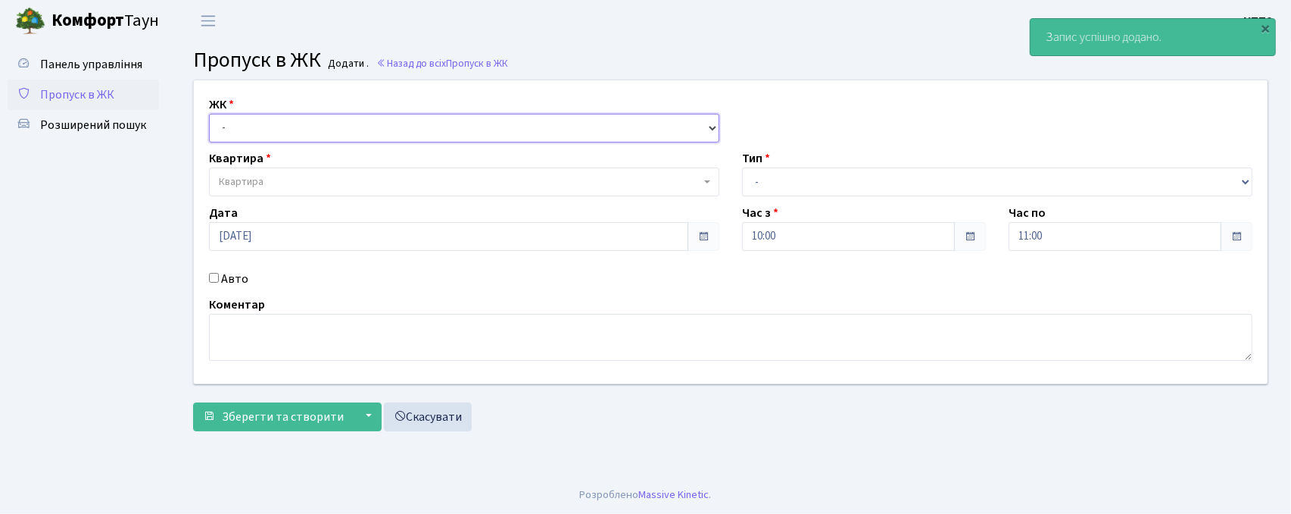
click at [301, 125] on select "- КТ, вул. Регенераторна, 4 КТ2, просп. [STREET_ADDRESS] [STREET_ADDRESS] [PERS…" at bounding box center [464, 128] width 511 height 29
select select "295"
click at [209, 114] on select "- КТ, вул. Регенераторна, 4 КТ2, просп. [STREET_ADDRESS] [STREET_ADDRESS] [PERS…" at bounding box center [464, 128] width 511 height 29
select select
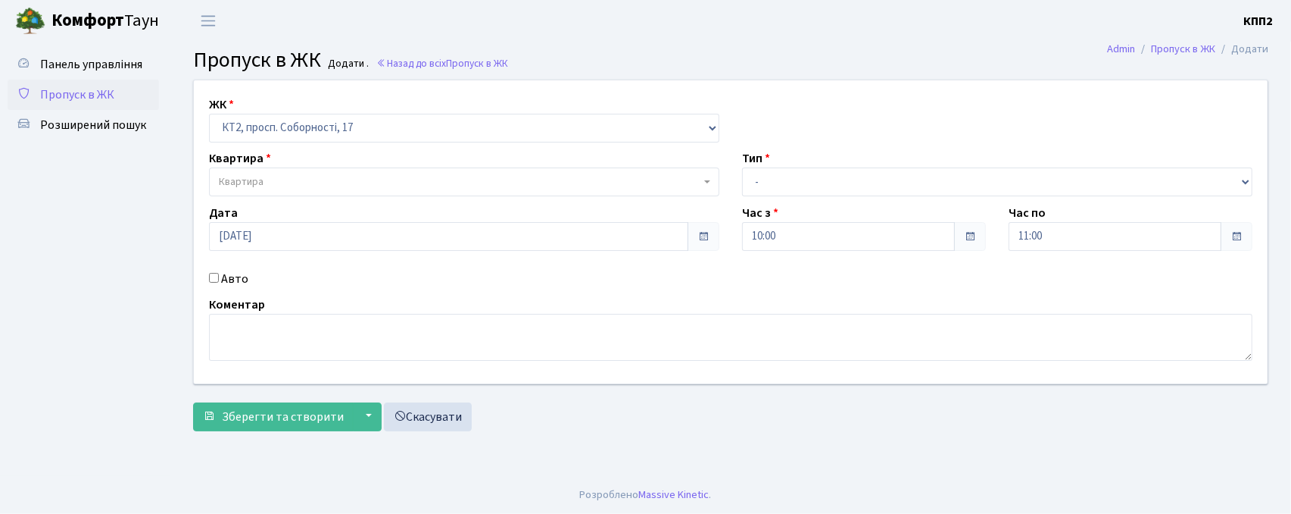
click at [233, 286] on label "Авто" at bounding box center [234, 279] width 27 height 18
click at [219, 283] on input "Авто" at bounding box center [214, 278] width 10 height 10
checkbox input "true"
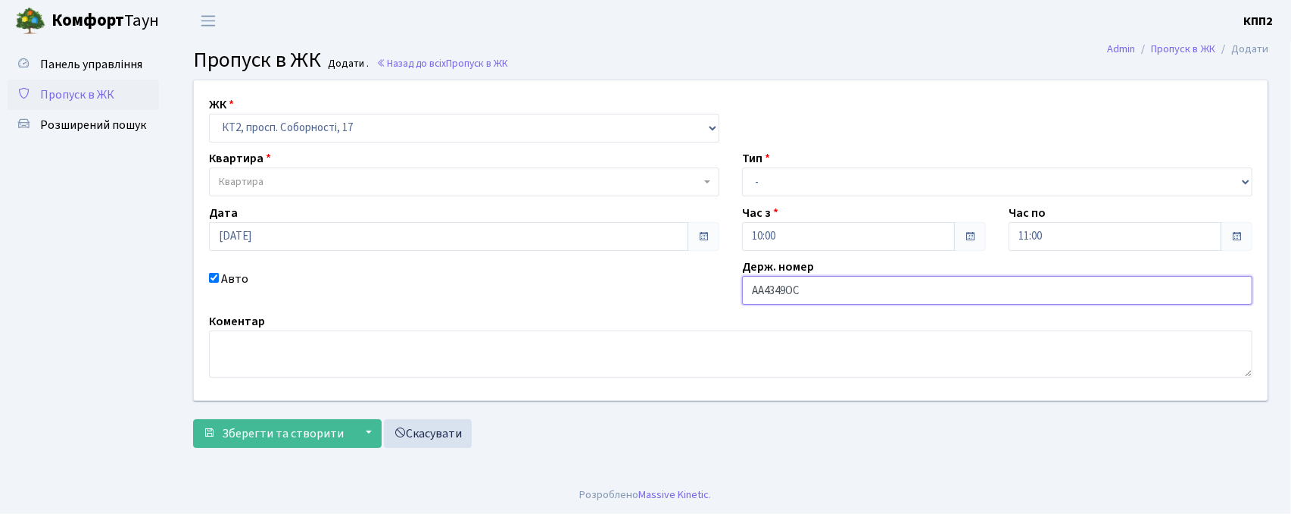
type input "АА4349ОС"
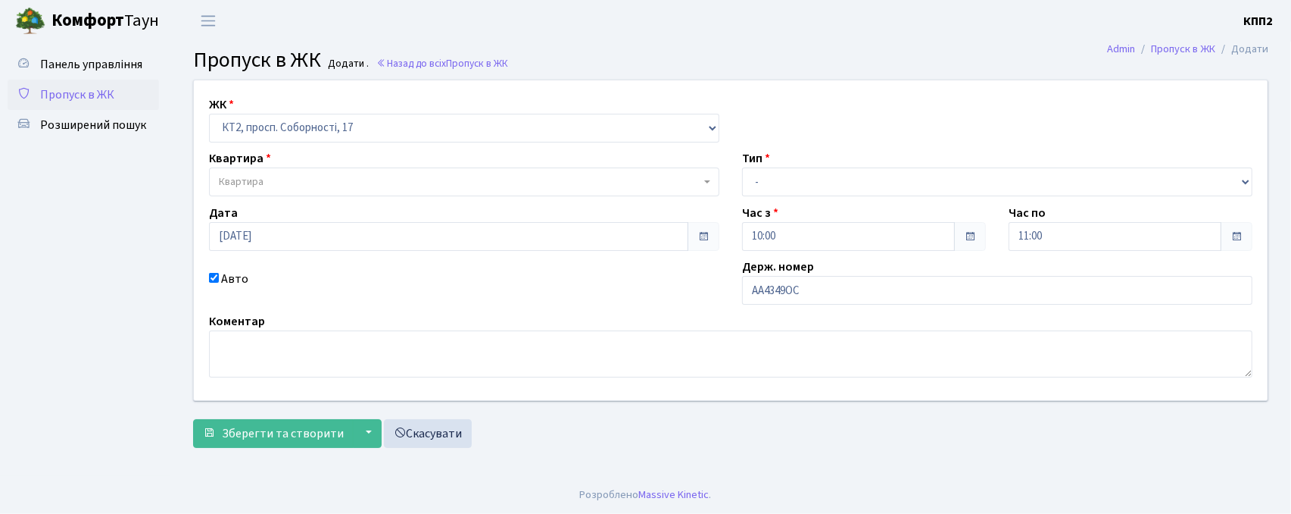
click at [291, 186] on span "Квартира" at bounding box center [460, 181] width 482 height 15
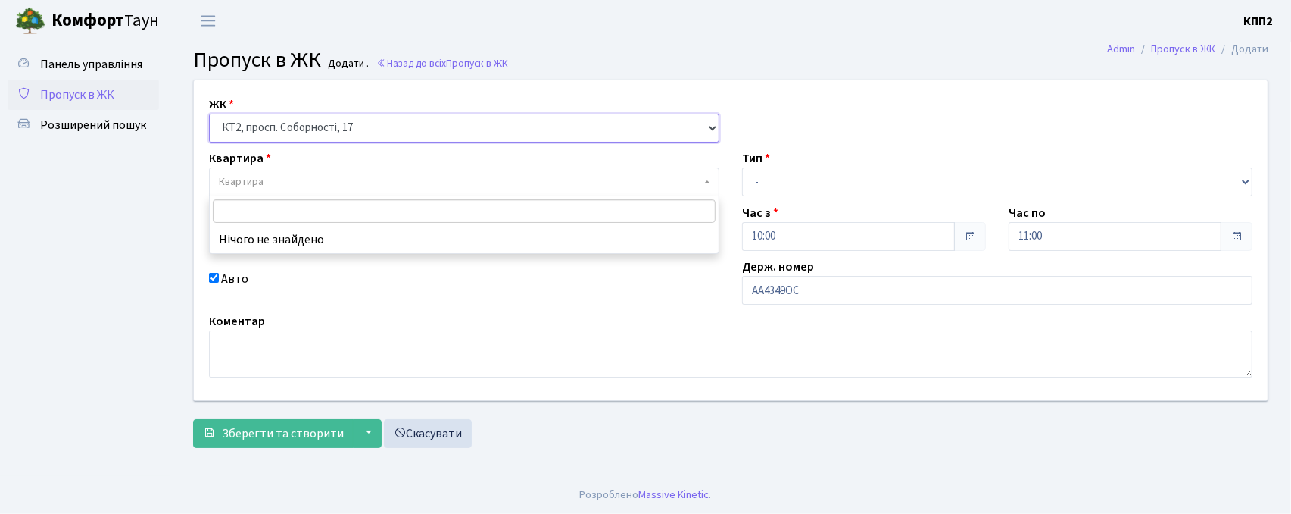
click at [344, 126] on select "- КТ, вул. Регенераторна, 4 КТ2, просп. Соборності, 17 КТ3, вул. Березнева, 16 …" at bounding box center [464, 128] width 511 height 29
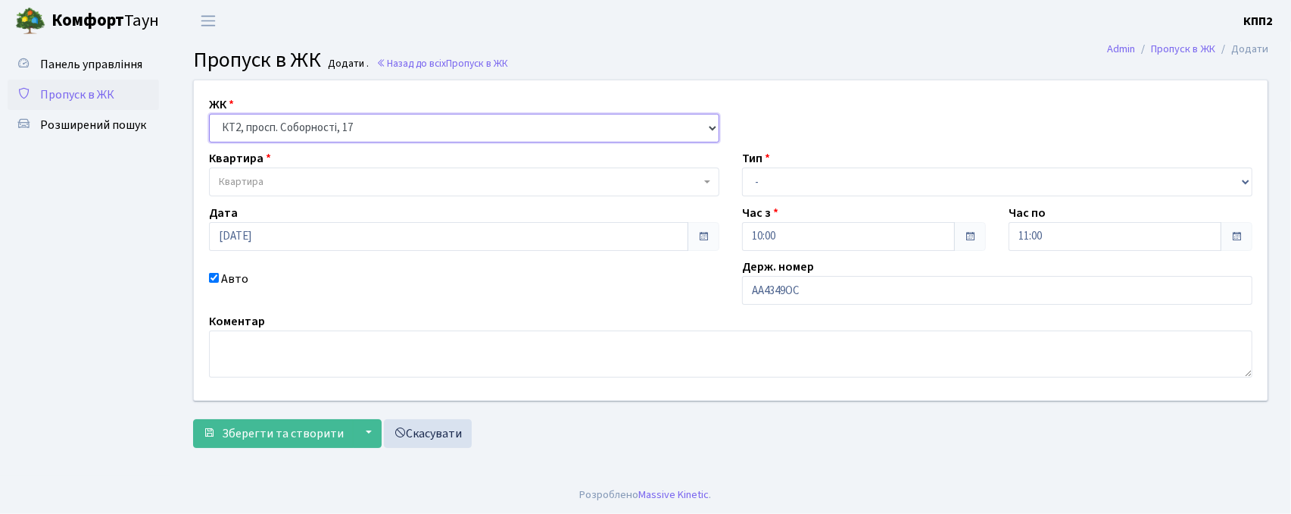
select select "271"
click at [209, 114] on select "- КТ, вул. Регенераторна, 4 КТ2, просп. Соборності, 17 КТ3, вул. Березнева, 16 …" at bounding box center [464, 128] width 511 height 29
select select
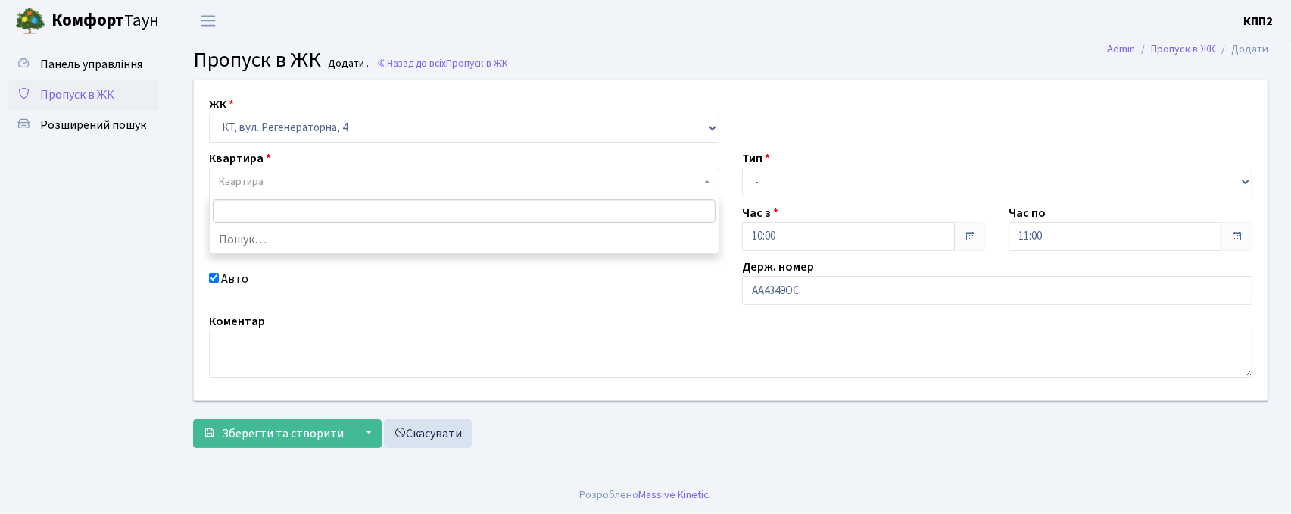
click at [353, 180] on span "Квартира" at bounding box center [460, 181] width 482 height 15
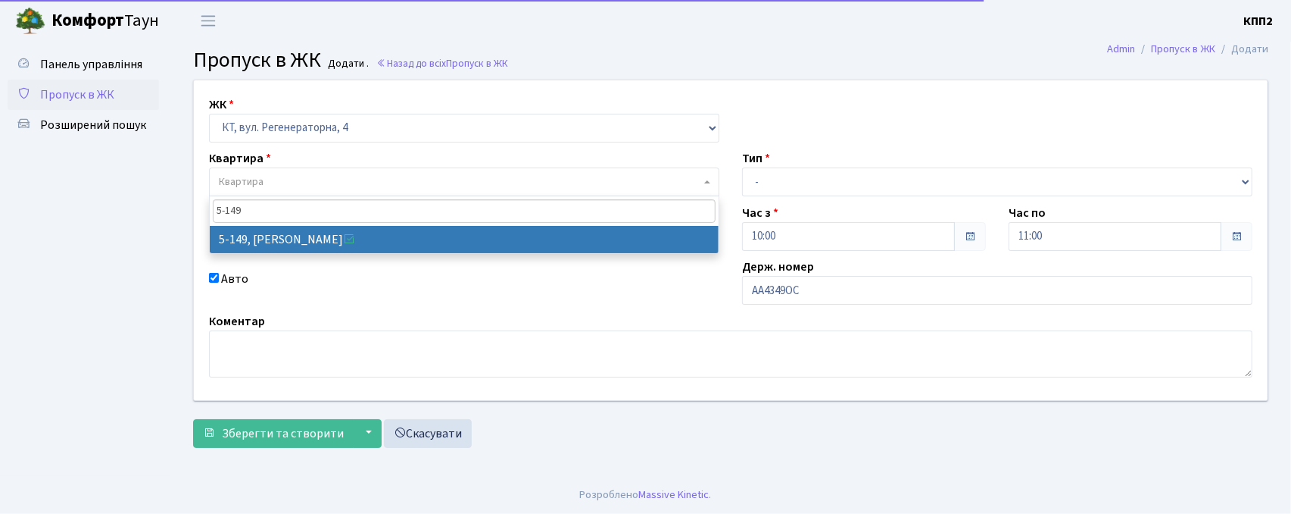
type input "5-149"
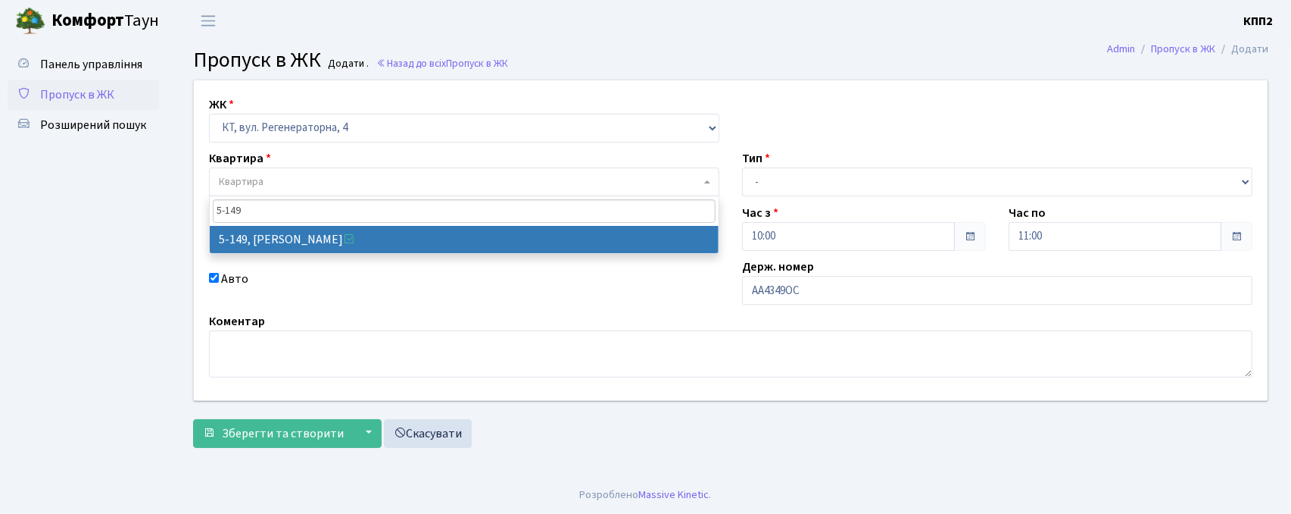
drag, startPoint x: 373, startPoint y: 233, endPoint x: 564, endPoint y: 195, distance: 194.7
select select "2409"
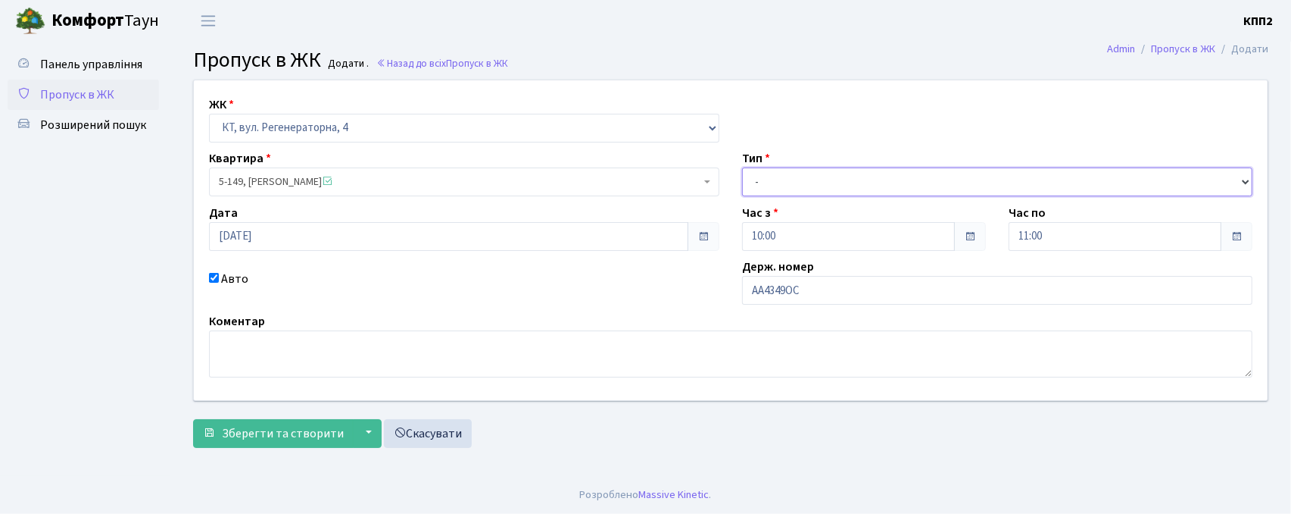
click at [761, 188] on select "- Доставка Таксі Гості Сервіс" at bounding box center [997, 181] width 511 height 29
select select "2"
click at [742, 167] on select "- Доставка Таксі Гості Сервіс" at bounding box center [997, 181] width 511 height 29
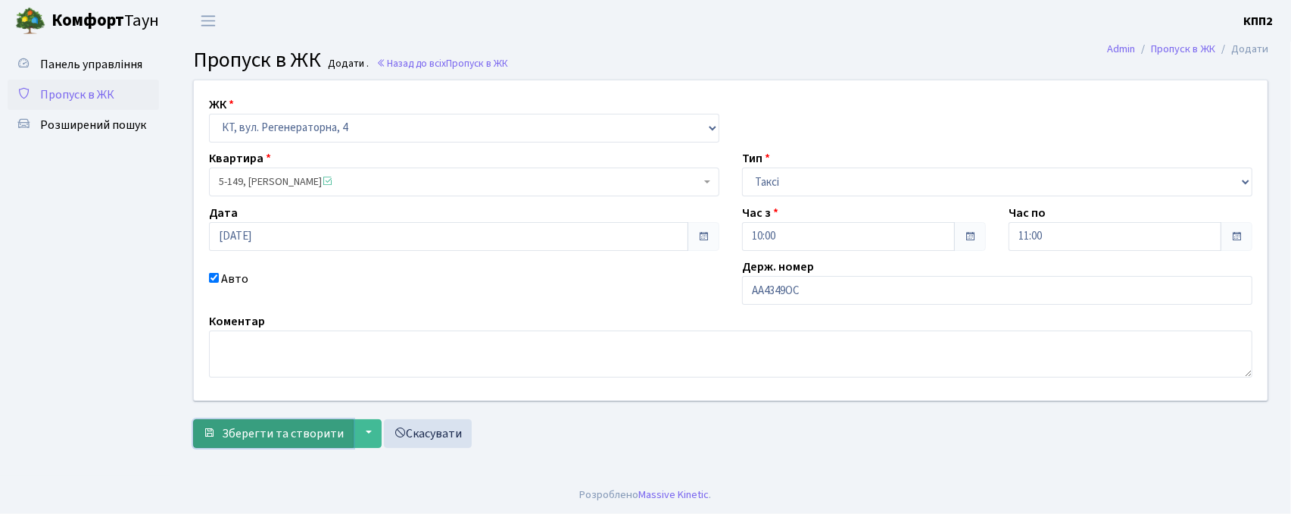
click at [268, 435] on span "Зберегти та створити" at bounding box center [283, 433] width 122 height 17
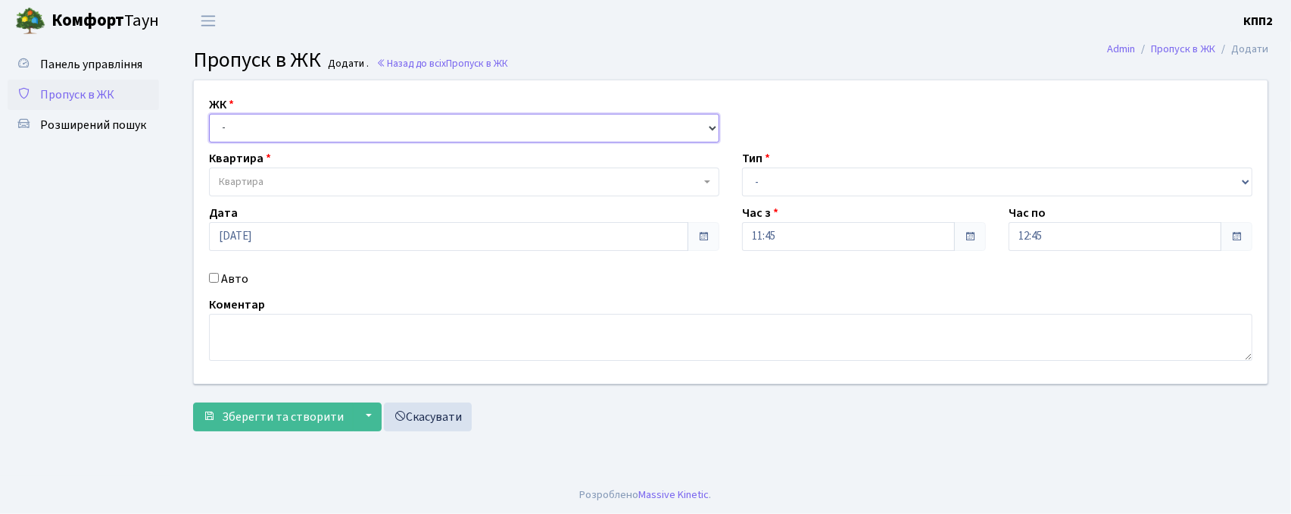
click at [385, 115] on select "- КТ, вул. Регенераторна, 4 КТ2, просп. [STREET_ADDRESS] [STREET_ADDRESS] [PERS…" at bounding box center [464, 128] width 511 height 29
select select "271"
click at [209, 114] on select "- КТ, вул. Регенераторна, 4 КТ2, просп. [STREET_ADDRESS] [STREET_ADDRESS] [PERS…" at bounding box center [464, 128] width 511 height 29
select select
click at [325, 177] on span "Квартира" at bounding box center [460, 181] width 482 height 15
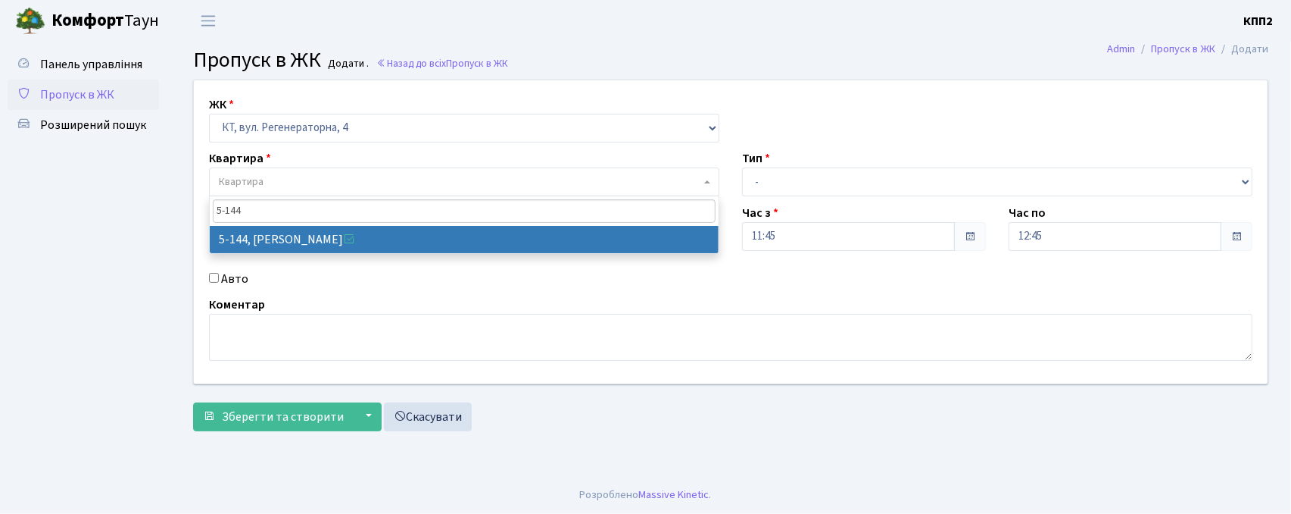
type input "5-144"
select select "2404"
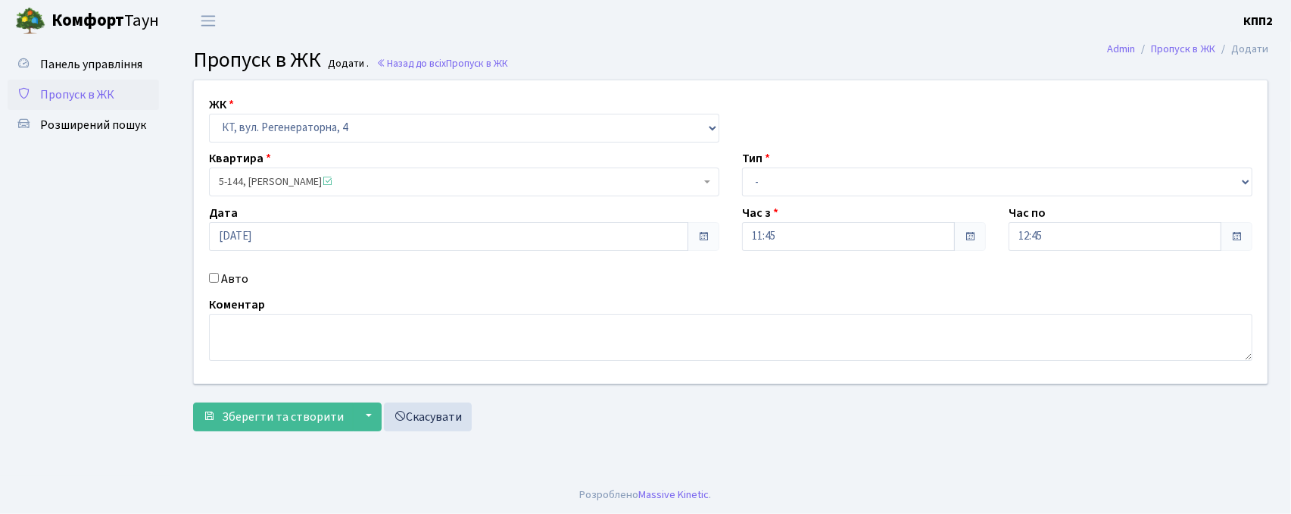
click at [232, 280] on label "Авто" at bounding box center [234, 279] width 27 height 18
click at [219, 280] on input "Авто" at bounding box center [214, 278] width 10 height 10
checkbox input "true"
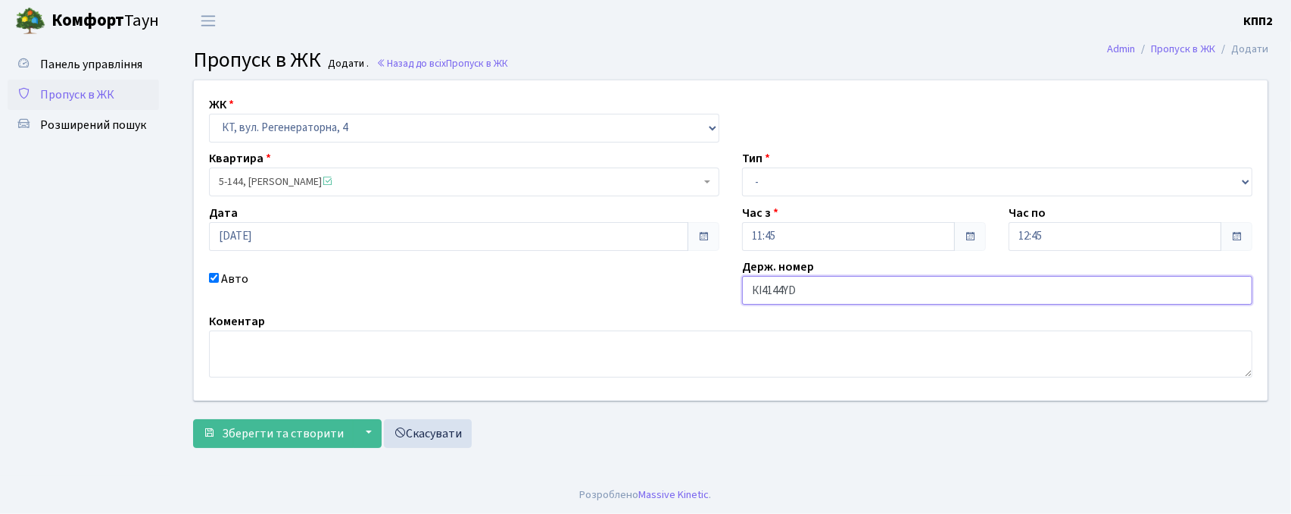
type input "КІ4144YD"
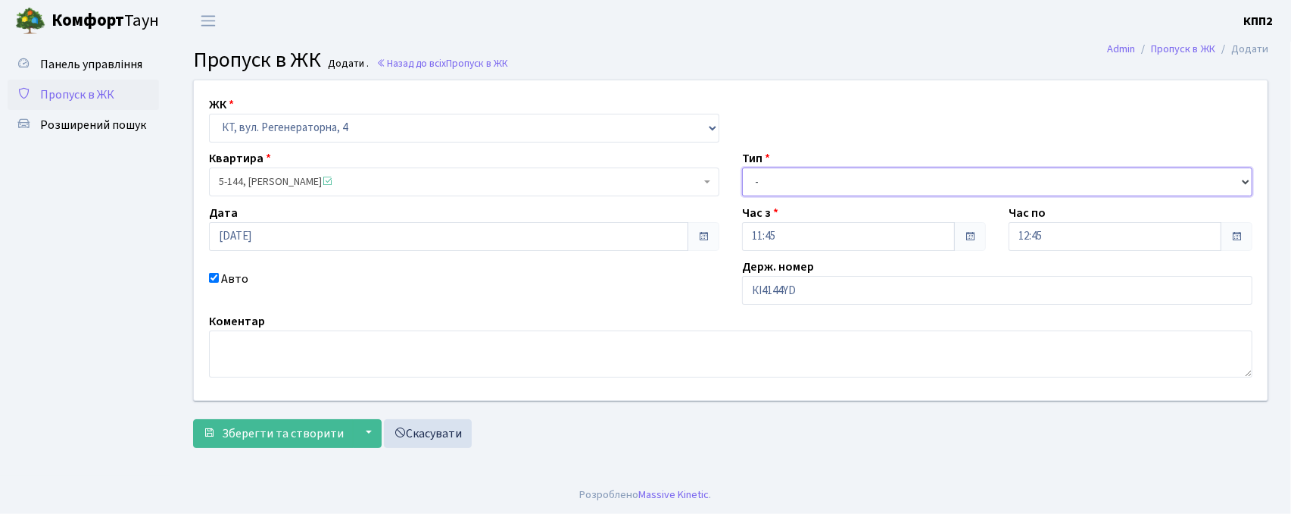
drag, startPoint x: 762, startPoint y: 173, endPoint x: 770, endPoint y: 195, distance: 23.5
click at [765, 180] on select "- Доставка Таксі Гості Сервіс" at bounding box center [997, 181] width 511 height 29
select select "2"
click at [742, 167] on select "- Доставка Таксі Гості Сервіс" at bounding box center [997, 181] width 511 height 29
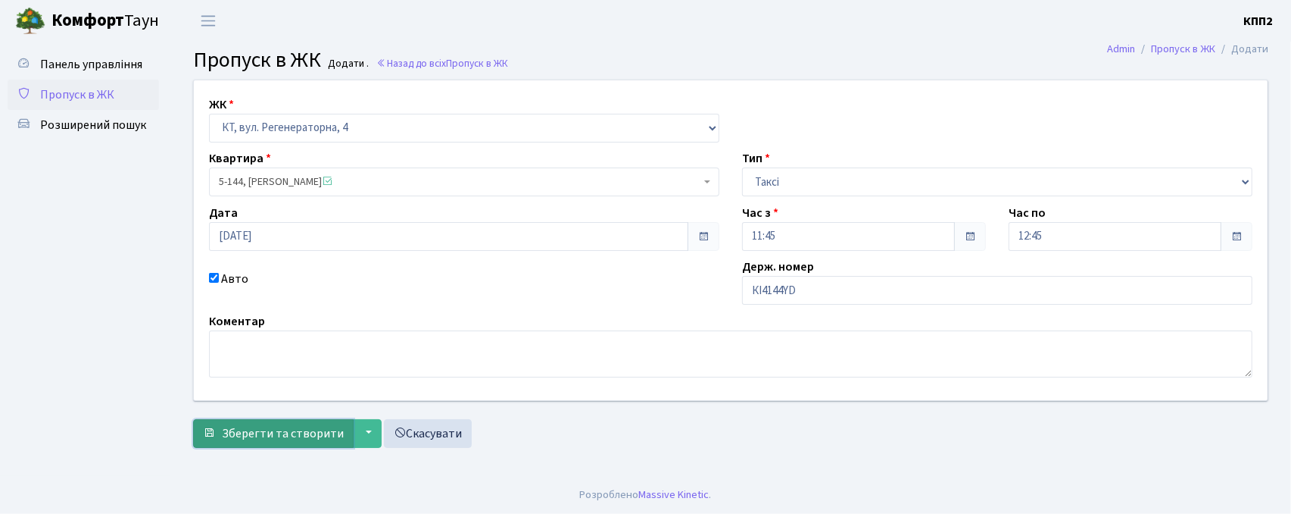
click at [292, 433] on span "Зберегти та створити" at bounding box center [283, 433] width 122 height 17
